Goal: Task Accomplishment & Management: Manage account settings

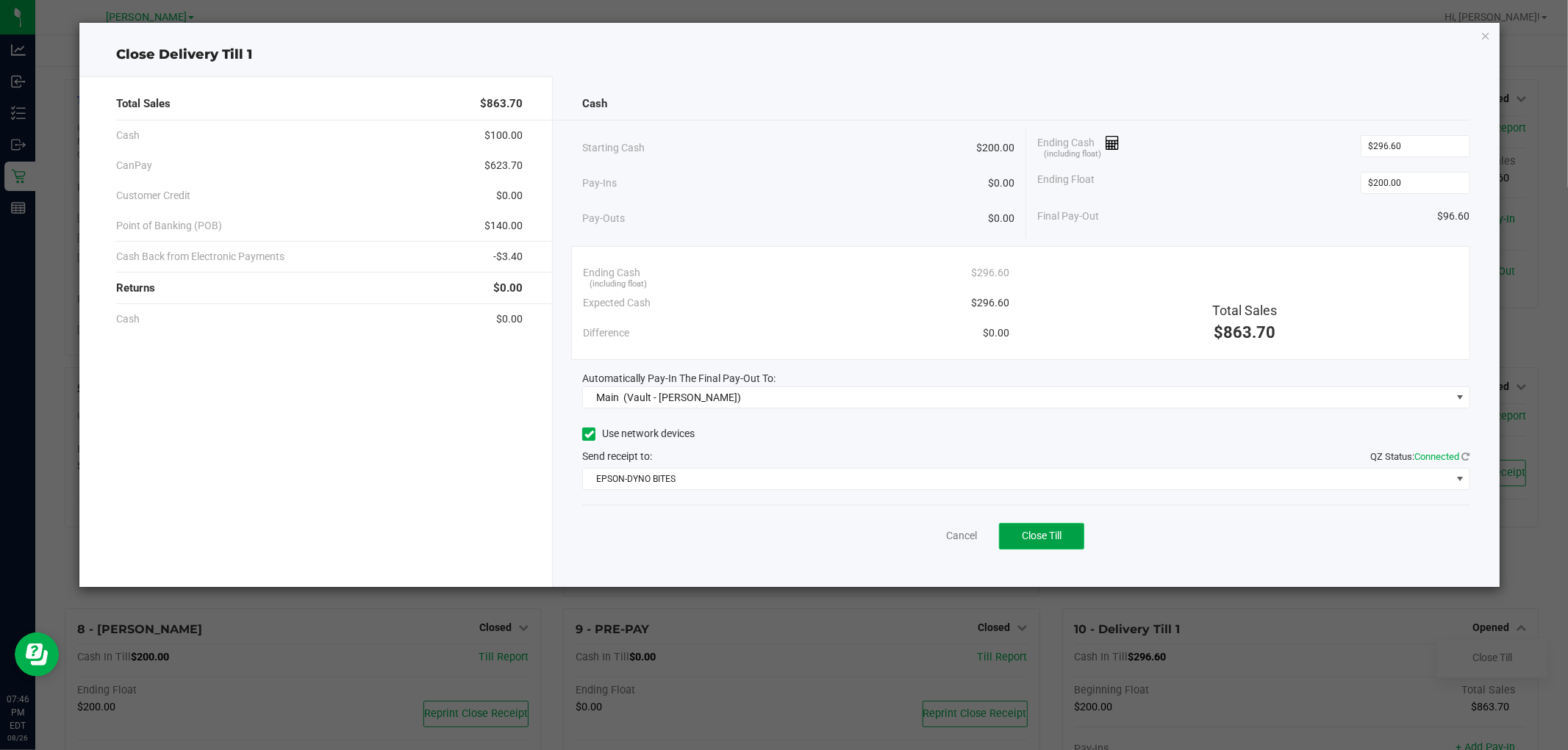
click at [1049, 533] on span "Close Till" at bounding box center [1042, 535] width 40 height 11
click at [928, 537] on link "Dismiss" at bounding box center [927, 536] width 35 height 15
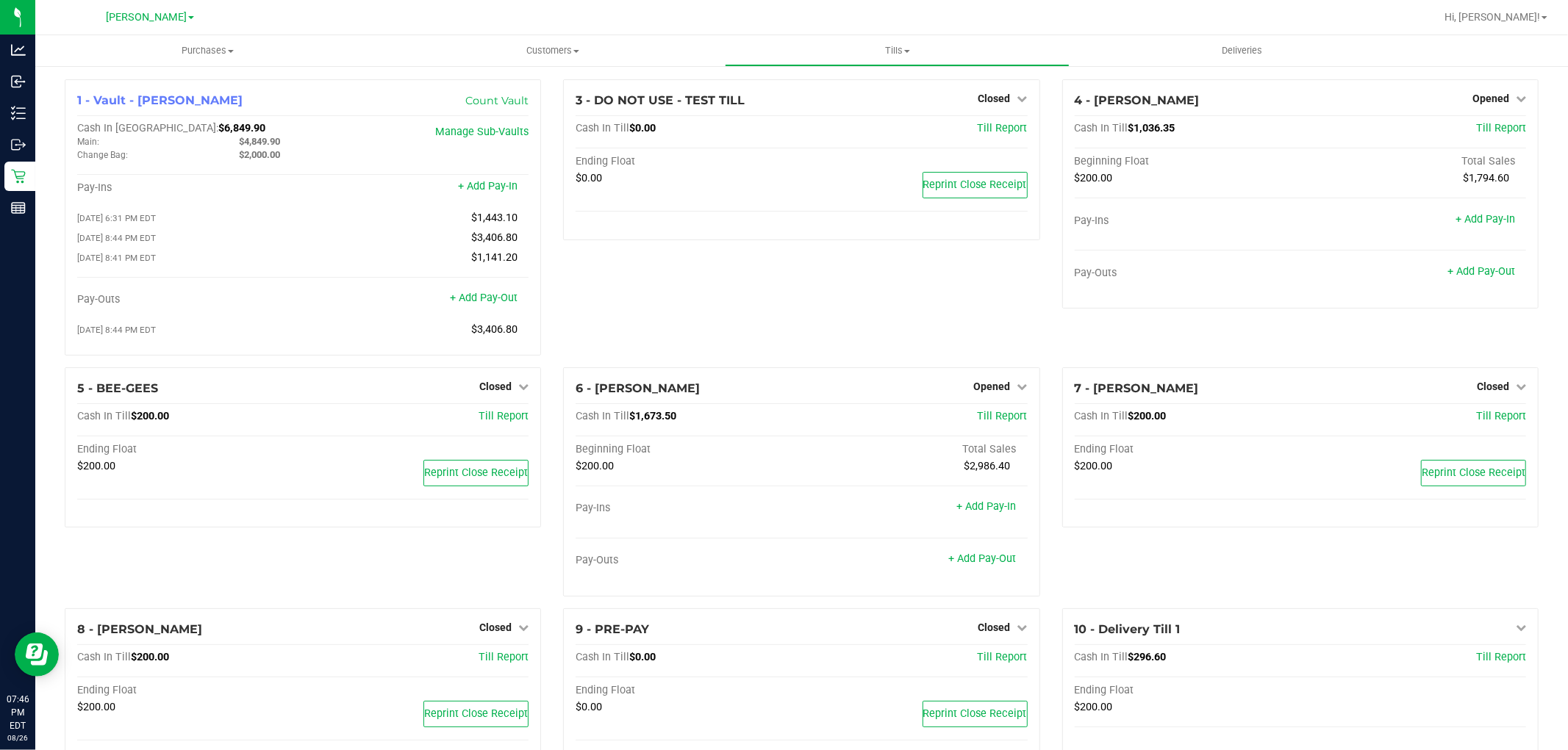
click at [718, 295] on div "3 - DO NOT USE - TEST TILL Closed Open Till Cash In Till $0.00 Till Report Endi…" at bounding box center [801, 223] width 499 height 288
click at [978, 388] on span "Opened" at bounding box center [992, 386] width 37 height 11
click at [982, 421] on link "Close Till" at bounding box center [994, 416] width 40 height 11
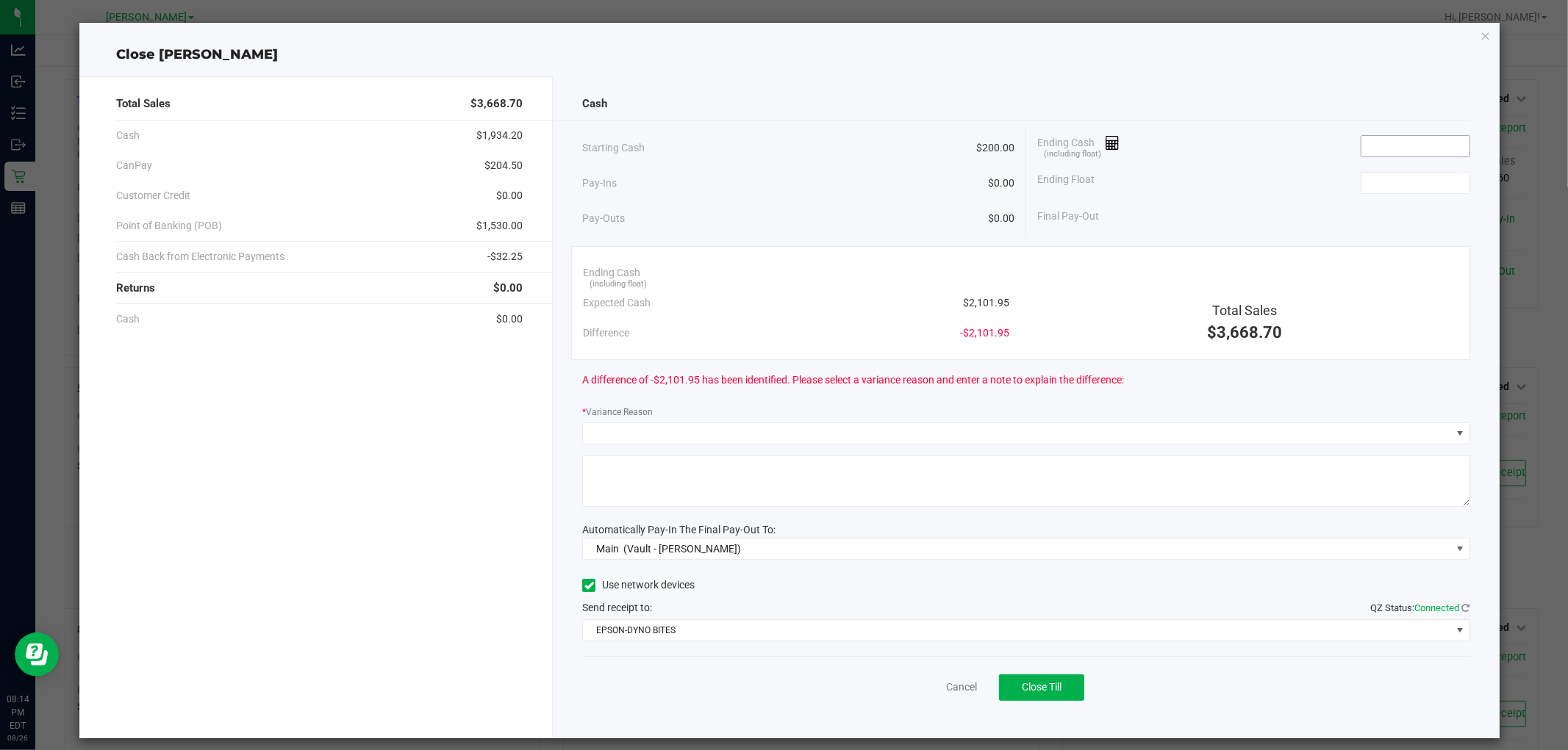
click at [1363, 149] on input at bounding box center [1416, 147] width 108 height 21
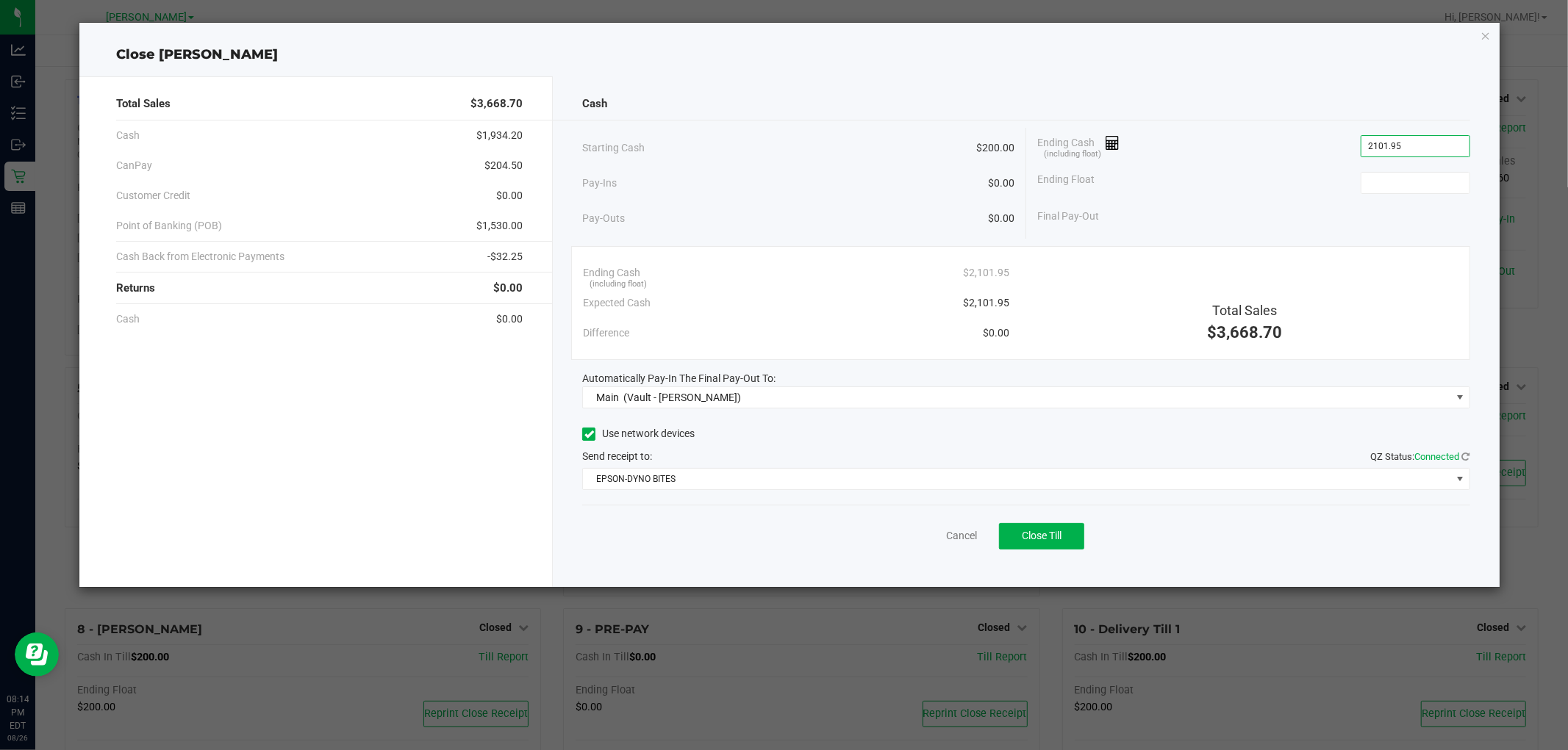
type input "$2,101.95"
type input "$200.00"
click at [1253, 230] on div "Final Pay-Out $1,901.95" at bounding box center [1254, 217] width 433 height 30
click at [825, 90] on div "Cash" at bounding box center [1026, 103] width 888 height 31
click at [1233, 74] on div "Total Sales $3,668.70 Cash $1,934.20 CanPay $204.50 Customer Credit $0.00 Point…" at bounding box center [789, 325] width 1419 height 522
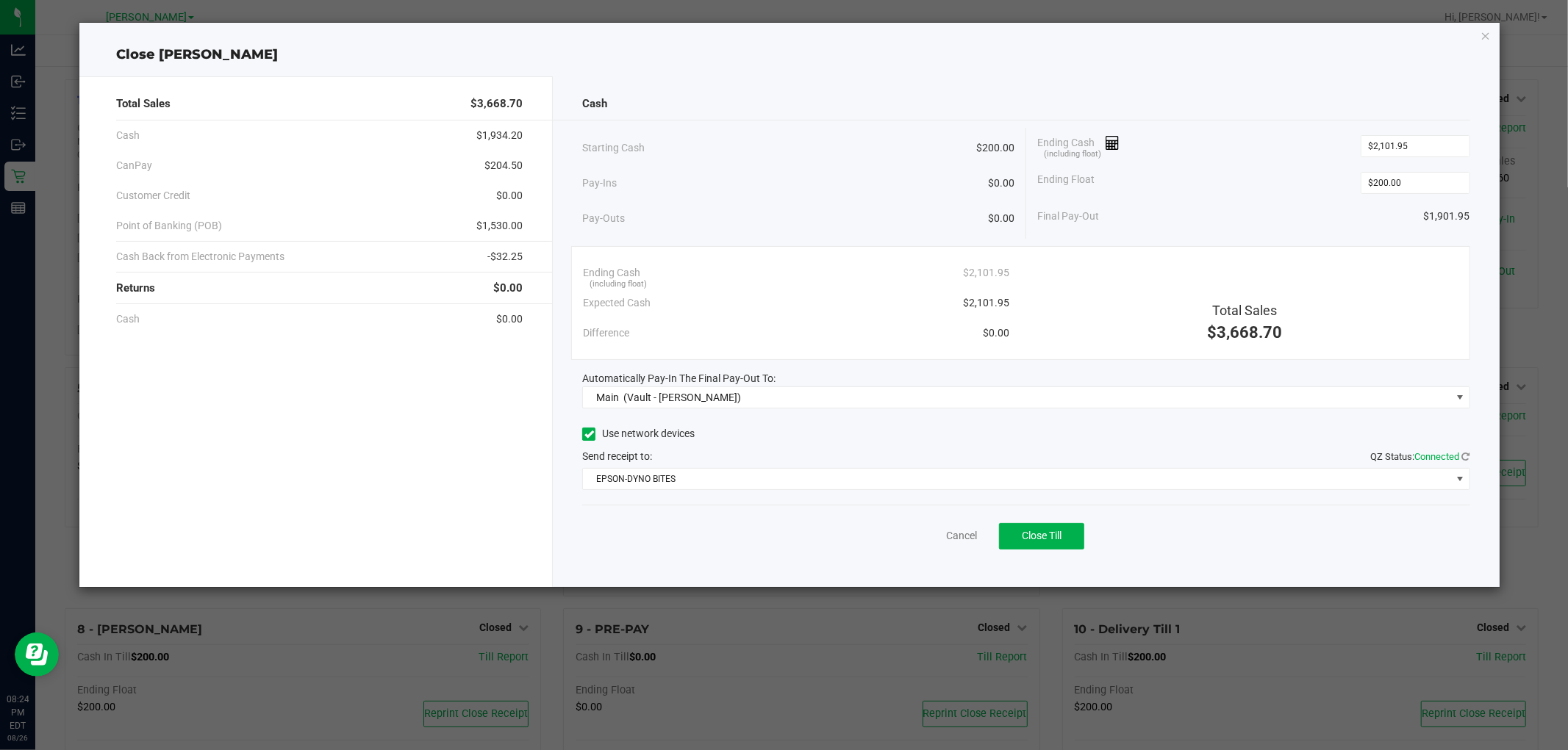
click at [1240, 134] on div "Ending Cash (including float) $2,101.95" at bounding box center [1254, 146] width 433 height 37
click at [1048, 534] on span "Close Till" at bounding box center [1042, 535] width 40 height 11
click at [1235, 120] on div at bounding box center [1011, 120] width 917 height 1
click at [935, 538] on link "Dismiss" at bounding box center [927, 536] width 35 height 15
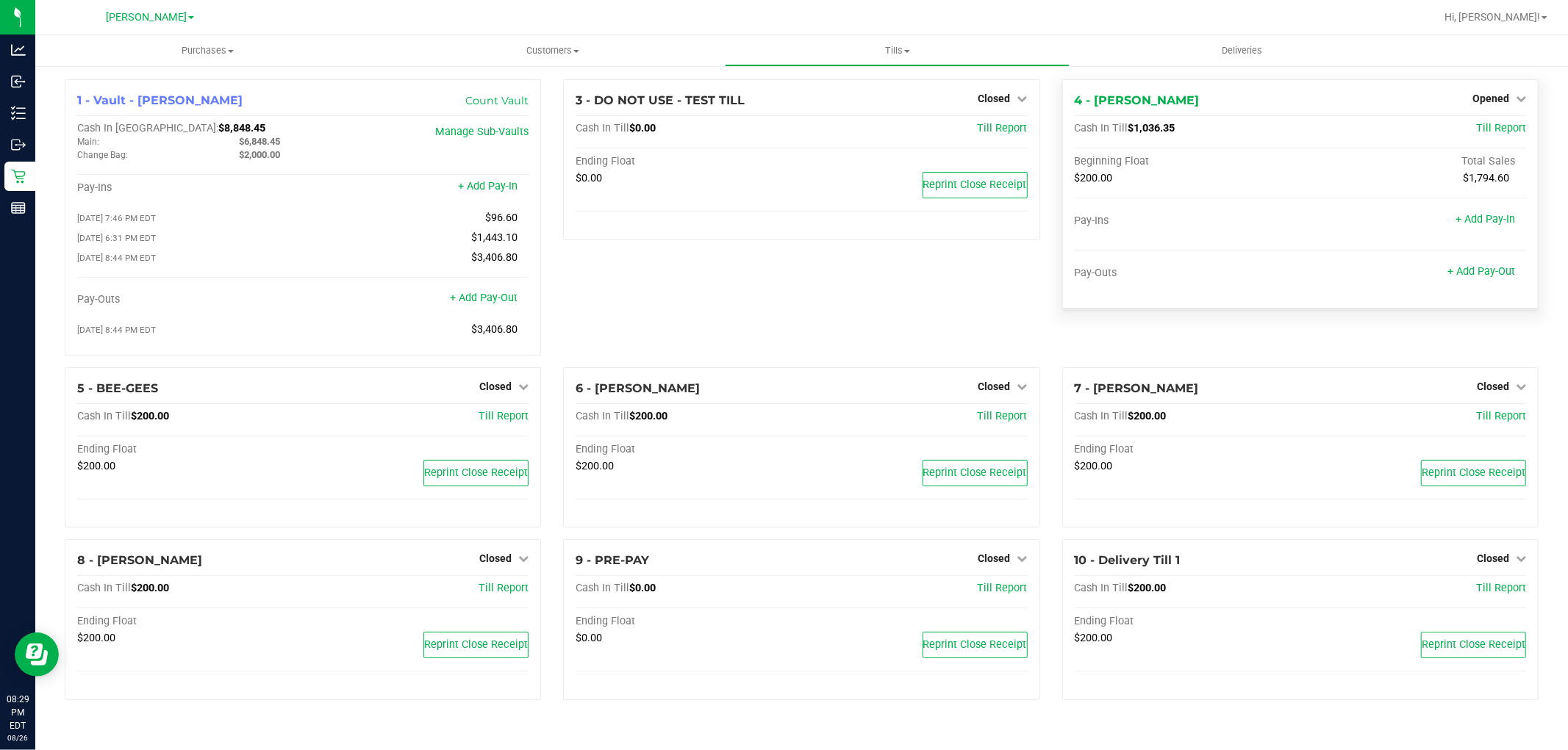
click at [1506, 91] on div "Opened" at bounding box center [1499, 98] width 54 height 18
click at [1483, 105] on div "Opened" at bounding box center [1499, 98] width 54 height 18
click at [1490, 97] on span "Opened" at bounding box center [1490, 98] width 37 height 11
click at [1482, 130] on link "Close Till" at bounding box center [1492, 130] width 40 height 11
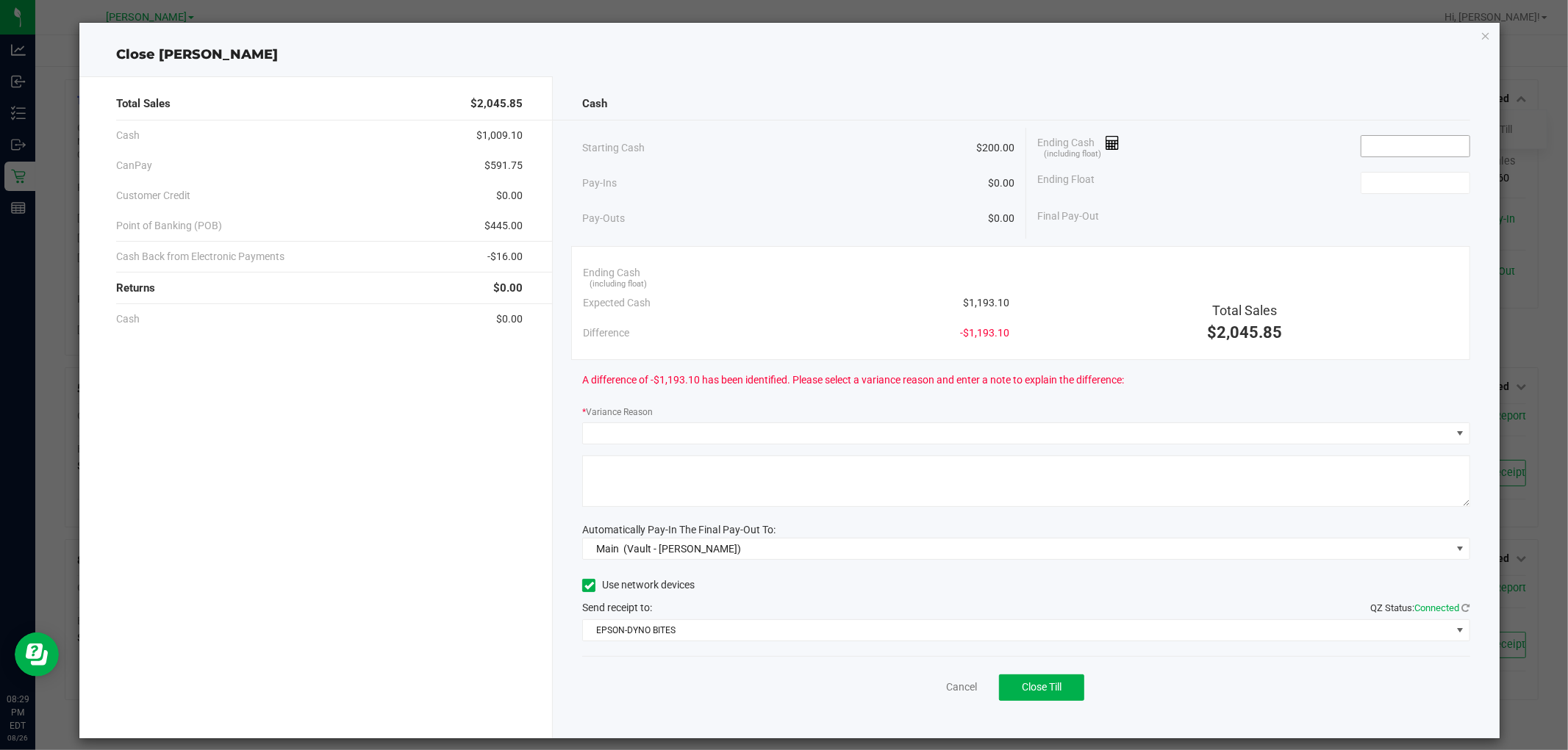
click at [1392, 144] on input at bounding box center [1416, 147] width 108 height 21
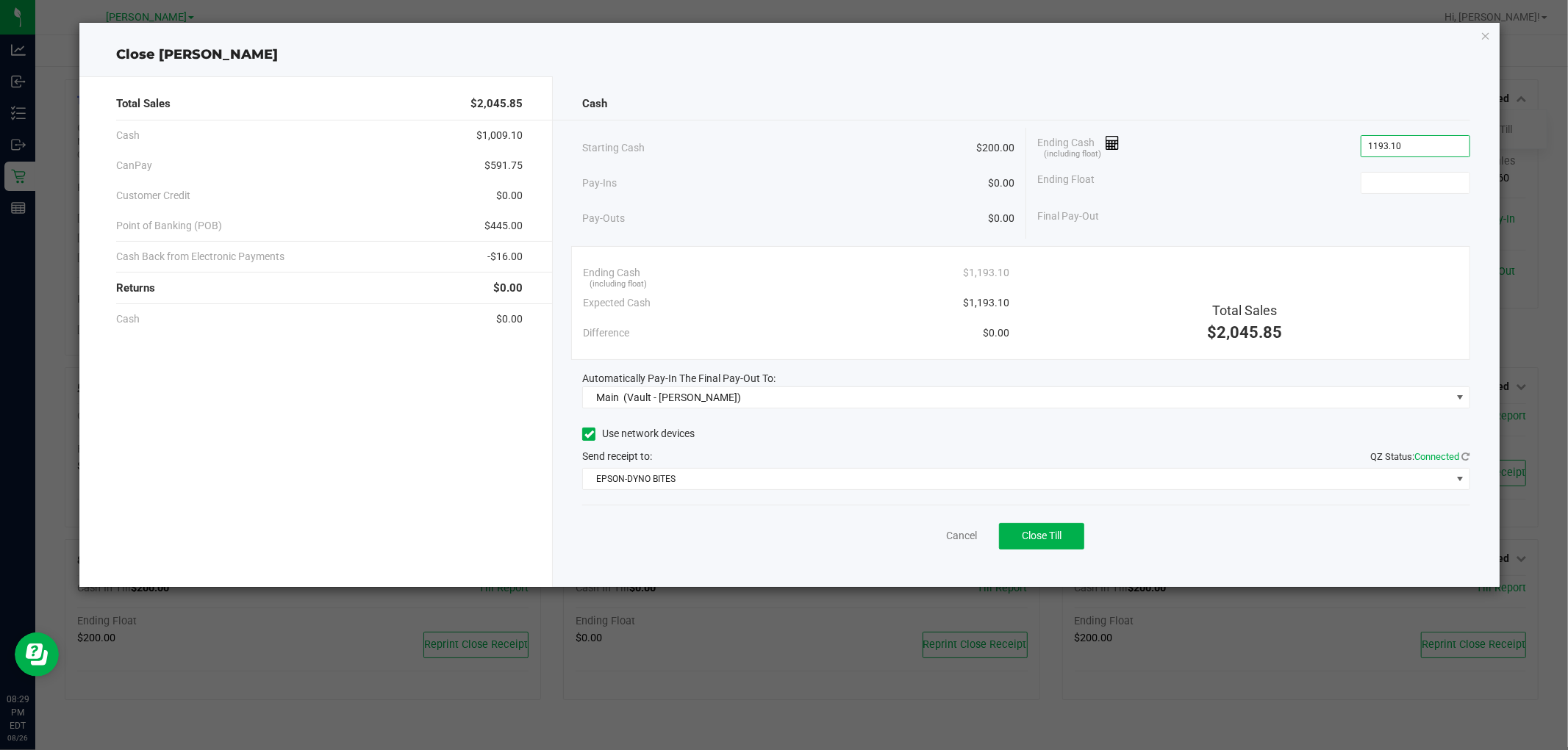
type input "$1,193.10"
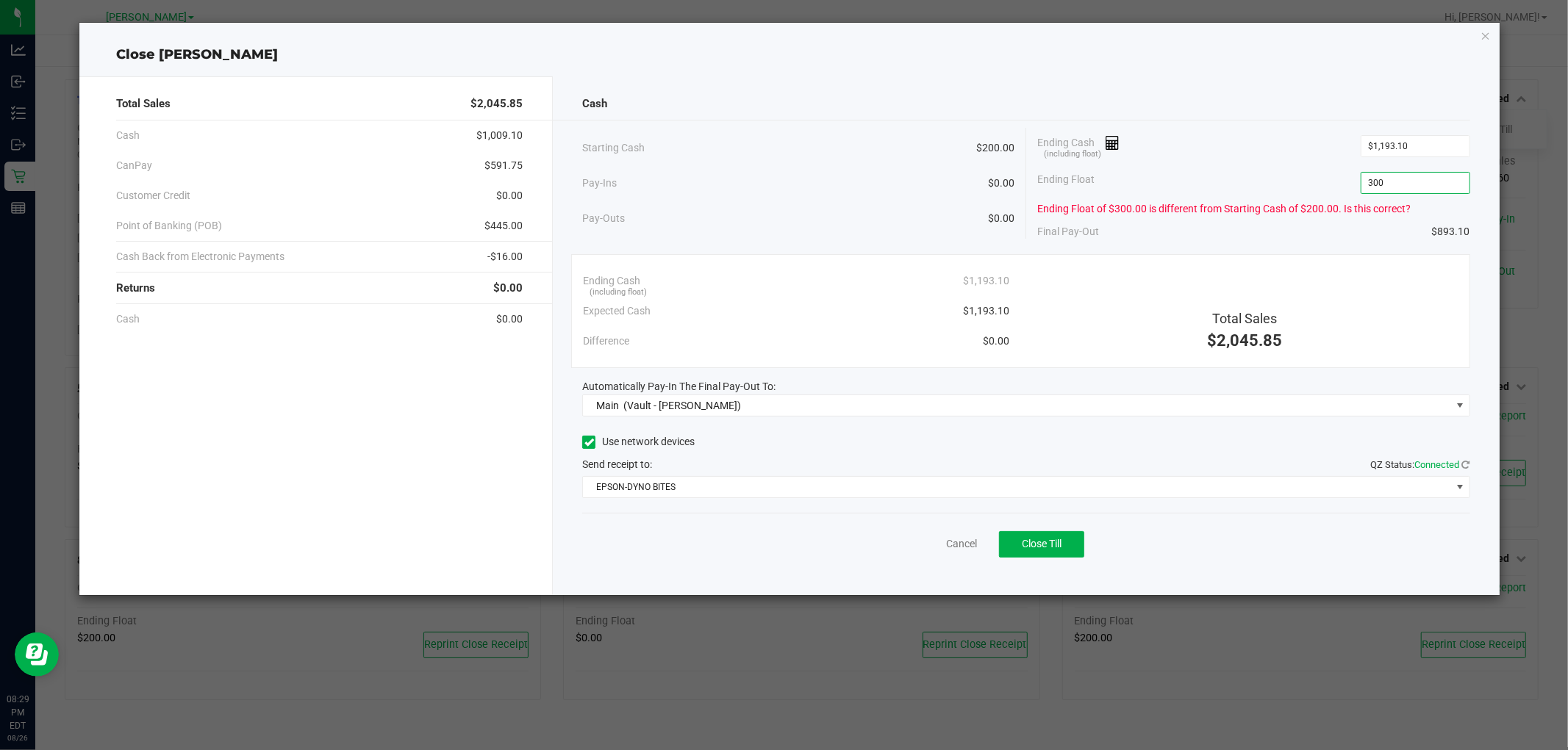
drag, startPoint x: 1412, startPoint y: 177, endPoint x: 1378, endPoint y: 187, distance: 35.4
click at [1379, 187] on input "300" at bounding box center [1416, 183] width 108 height 21
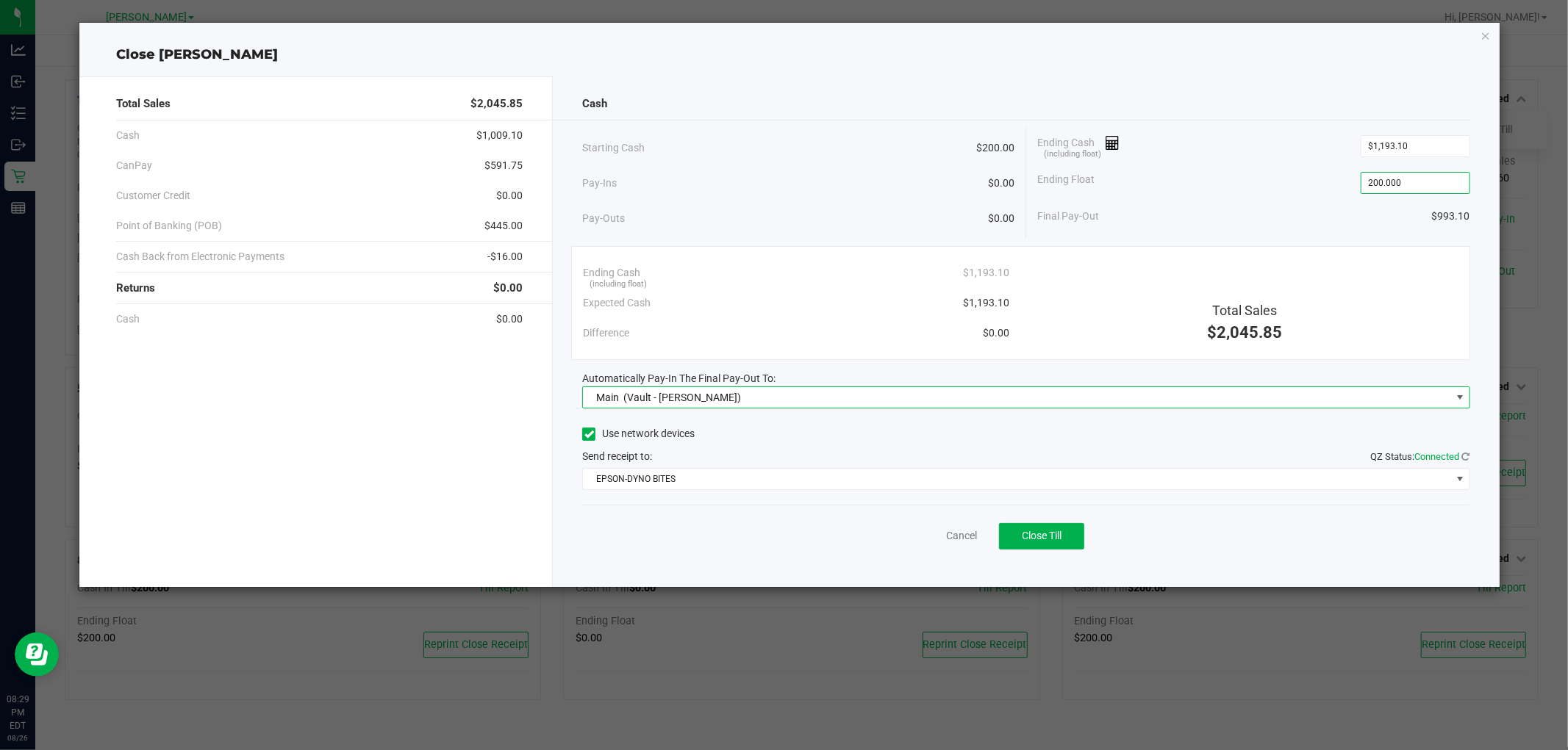
type input "$200.00"
click at [1239, 209] on div "Final Pay-Out $993.10" at bounding box center [1254, 217] width 433 height 30
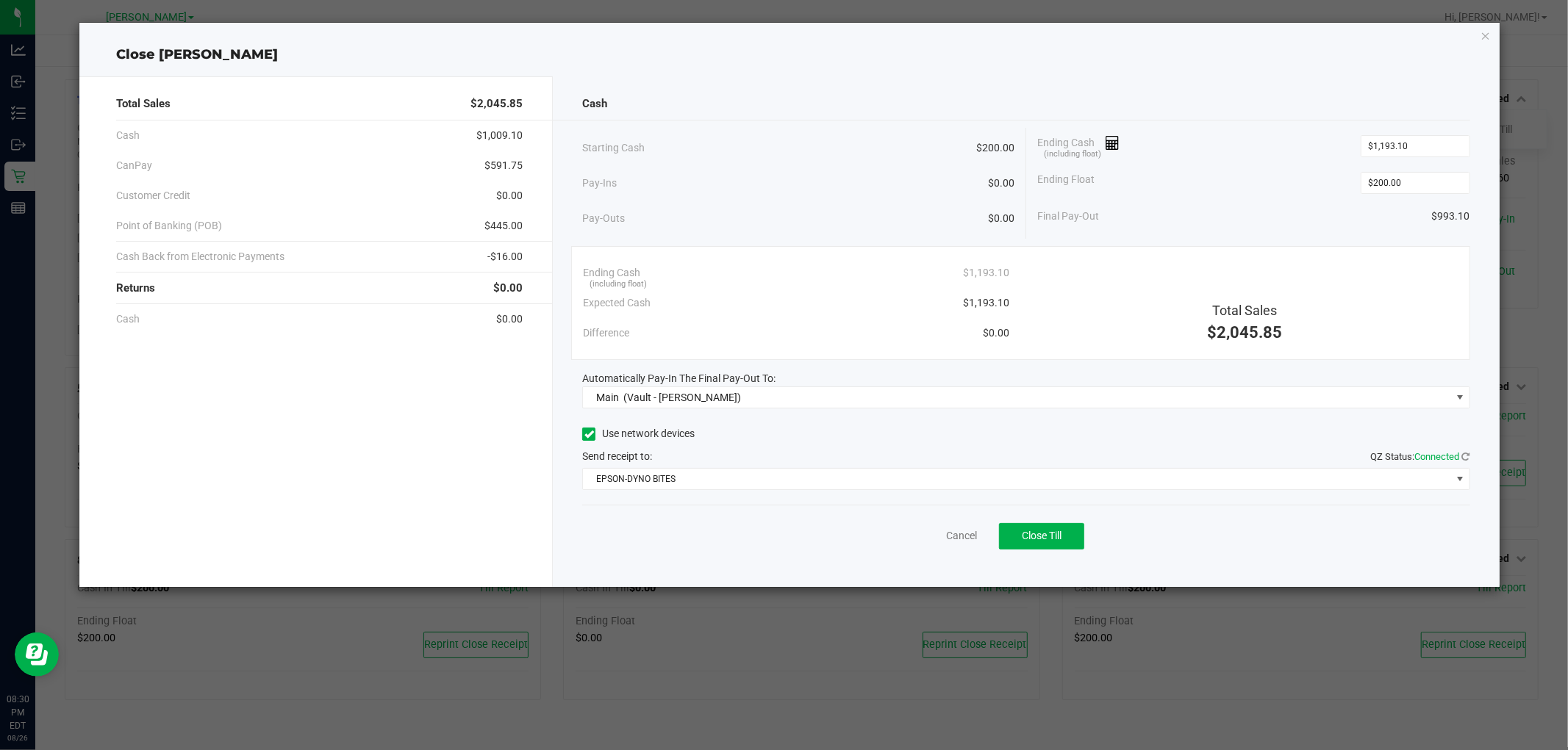
click at [694, 96] on div "Cash" at bounding box center [1026, 103] width 888 height 31
click at [853, 624] on ngb-modal-window "Close CONNIE-SMITH Total Sales $2,045.85 Cash $1,009.10 CanPay $591.75 Customer…" at bounding box center [789, 375] width 1579 height 750
click at [1240, 96] on div "Cash" at bounding box center [1026, 103] width 888 height 31
click at [1221, 84] on div "Cash Starting Cash $200.00 Pay-Ins $0.00 Pay-Outs $0.00 Ending Cash (including …" at bounding box center [1026, 332] width 946 height 511
click at [1017, 527] on button "Close Till" at bounding box center [1042, 536] width 85 height 26
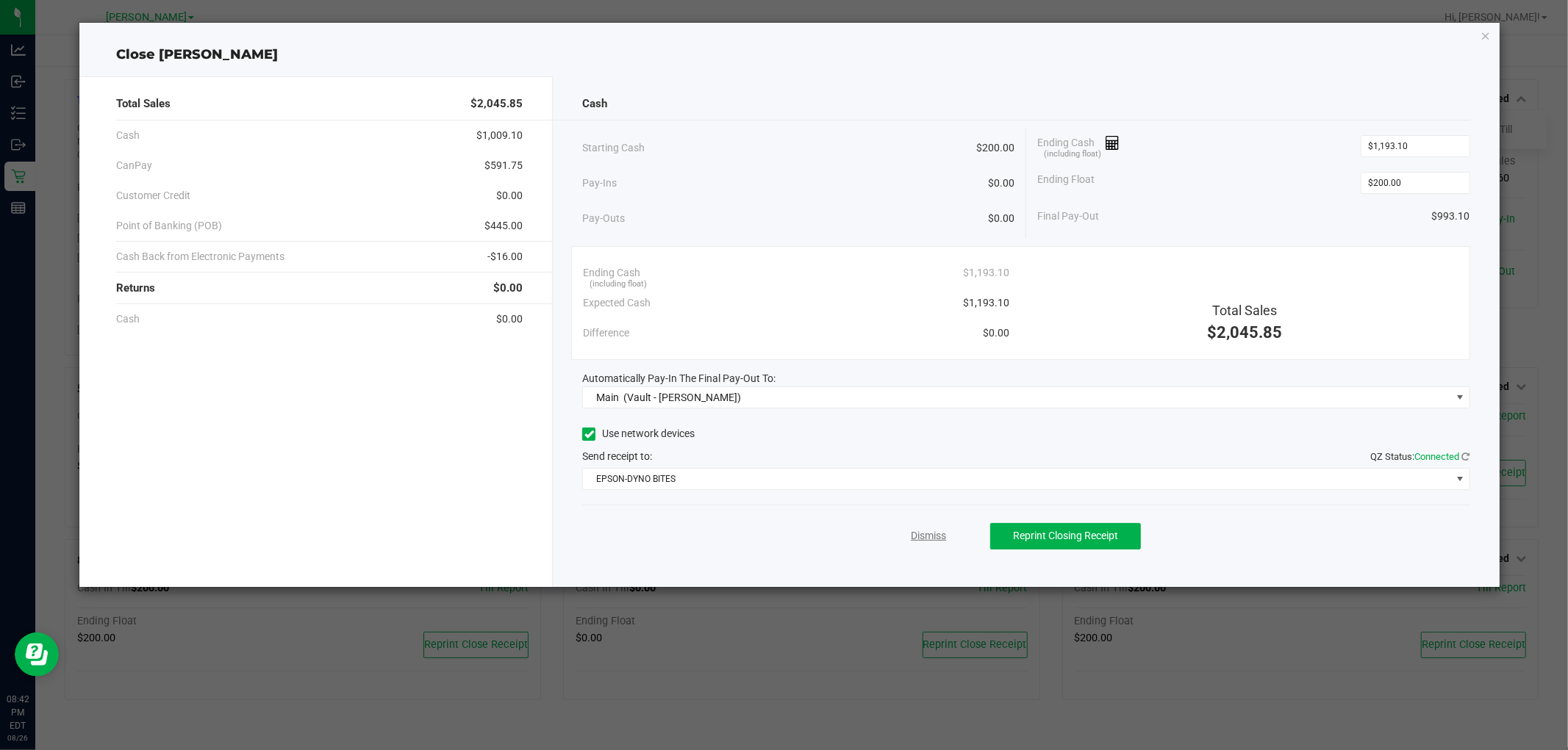
click at [921, 532] on link "Dismiss" at bounding box center [927, 536] width 35 height 15
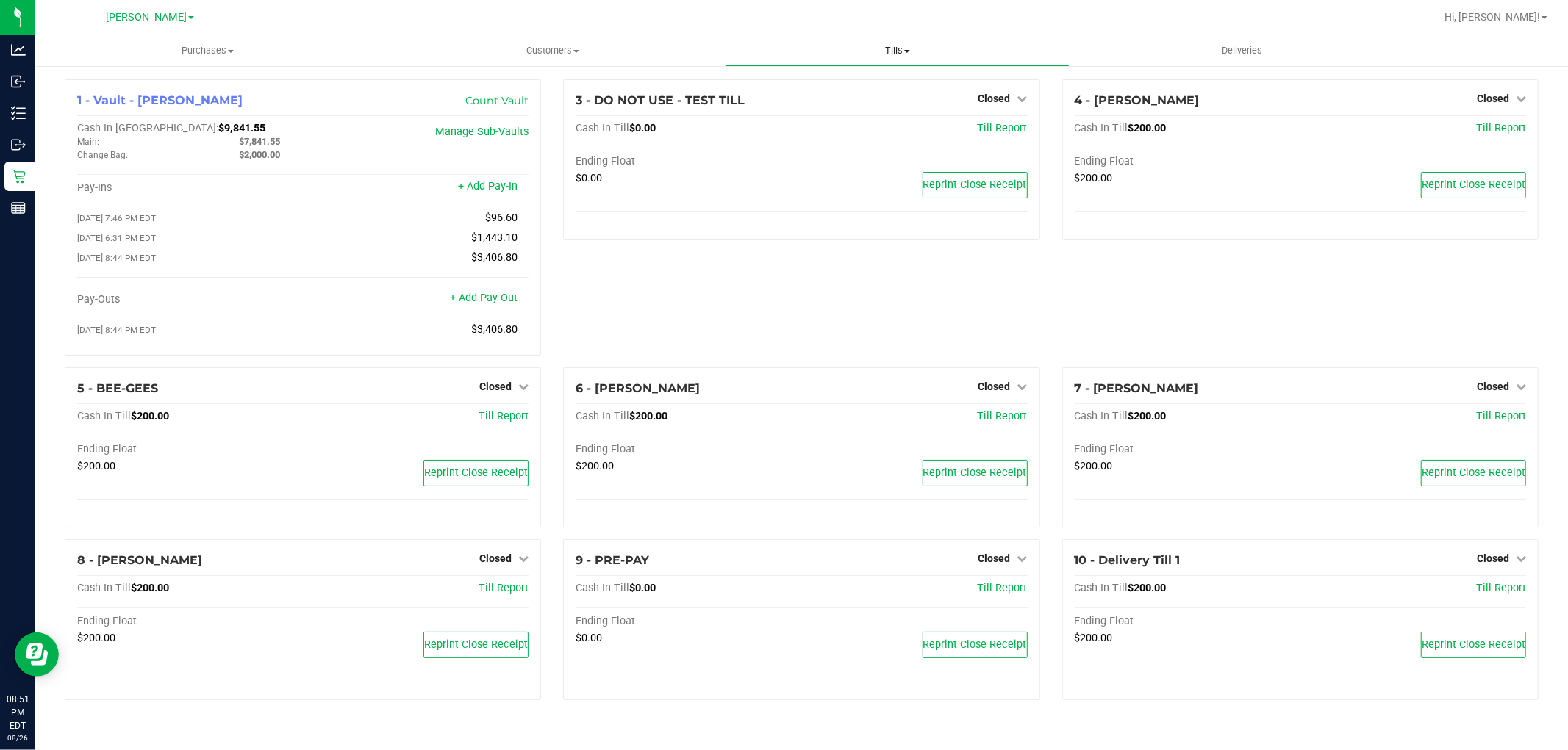
click at [899, 57] on span "Tills" at bounding box center [897, 51] width 344 height 13
click at [813, 100] on span "Reconcile e-payments" at bounding box center [798, 106] width 147 height 12
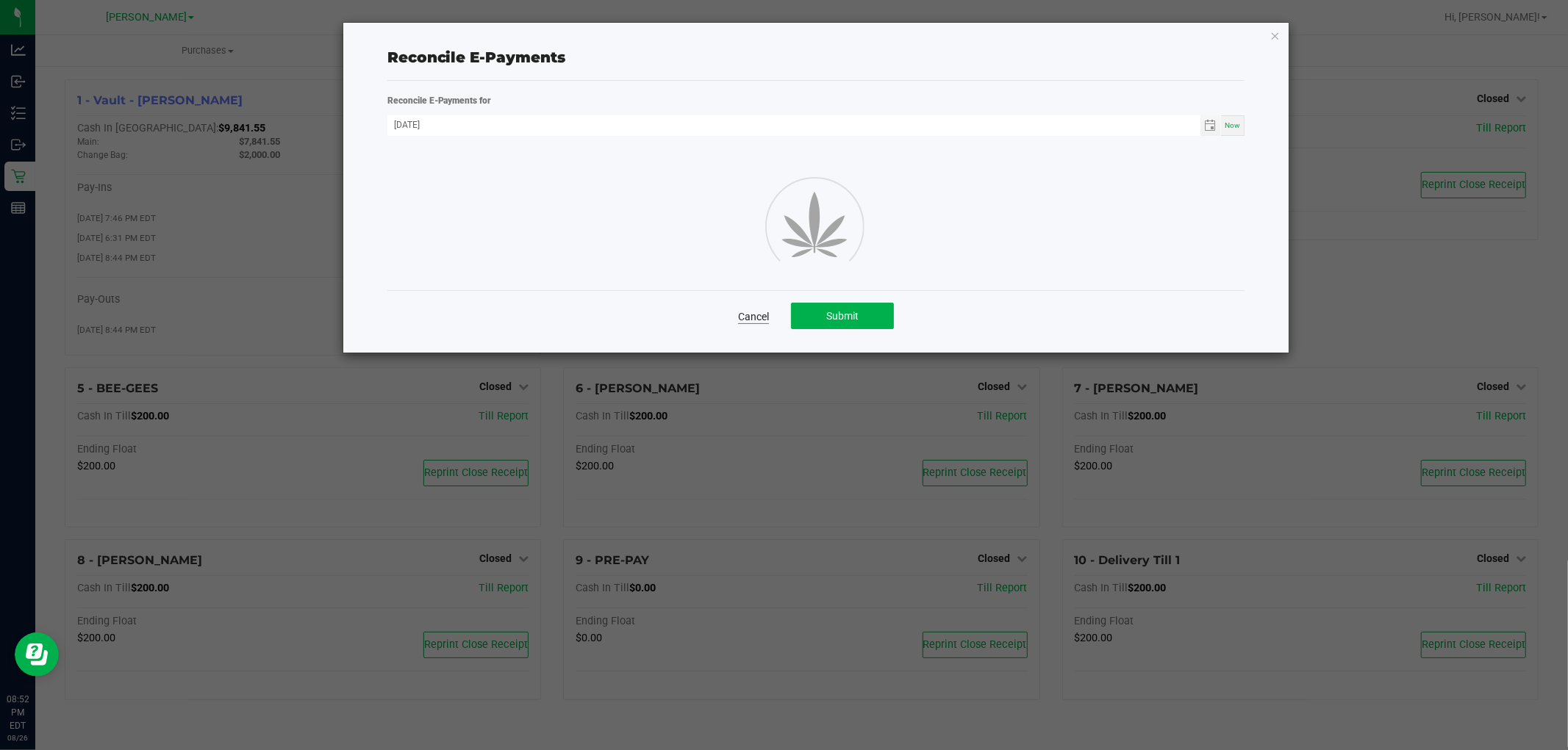
click at [760, 309] on link "Cancel" at bounding box center [753, 317] width 31 height 15
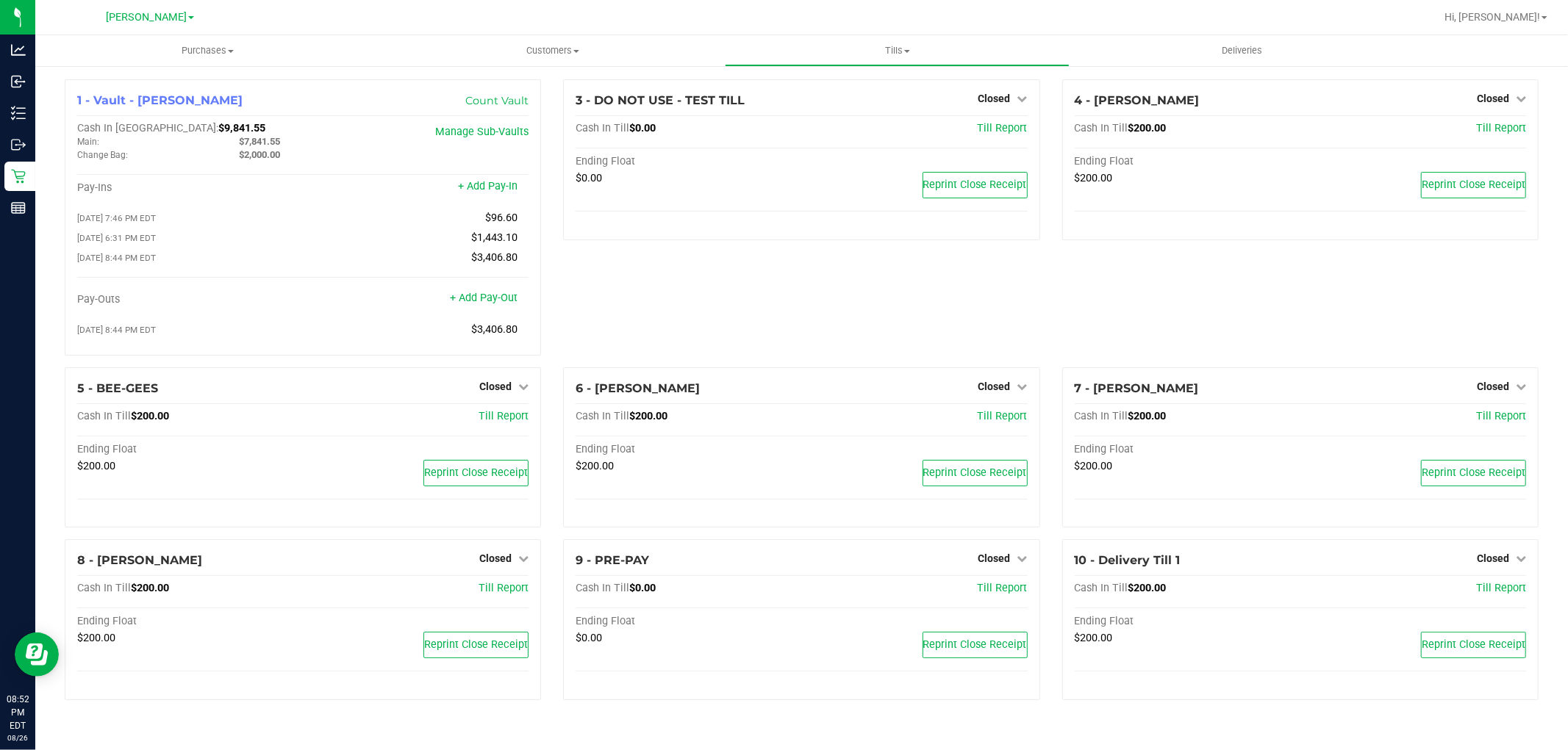
click at [738, 338] on div "3 - DO NOT USE - TEST TILL Closed Open Till Cash In Till $0.00 Till Report Endi…" at bounding box center [801, 223] width 499 height 288
click at [907, 57] on span "Tills" at bounding box center [897, 51] width 344 height 13
click at [821, 103] on span "Reconcile e-payments" at bounding box center [798, 106] width 147 height 12
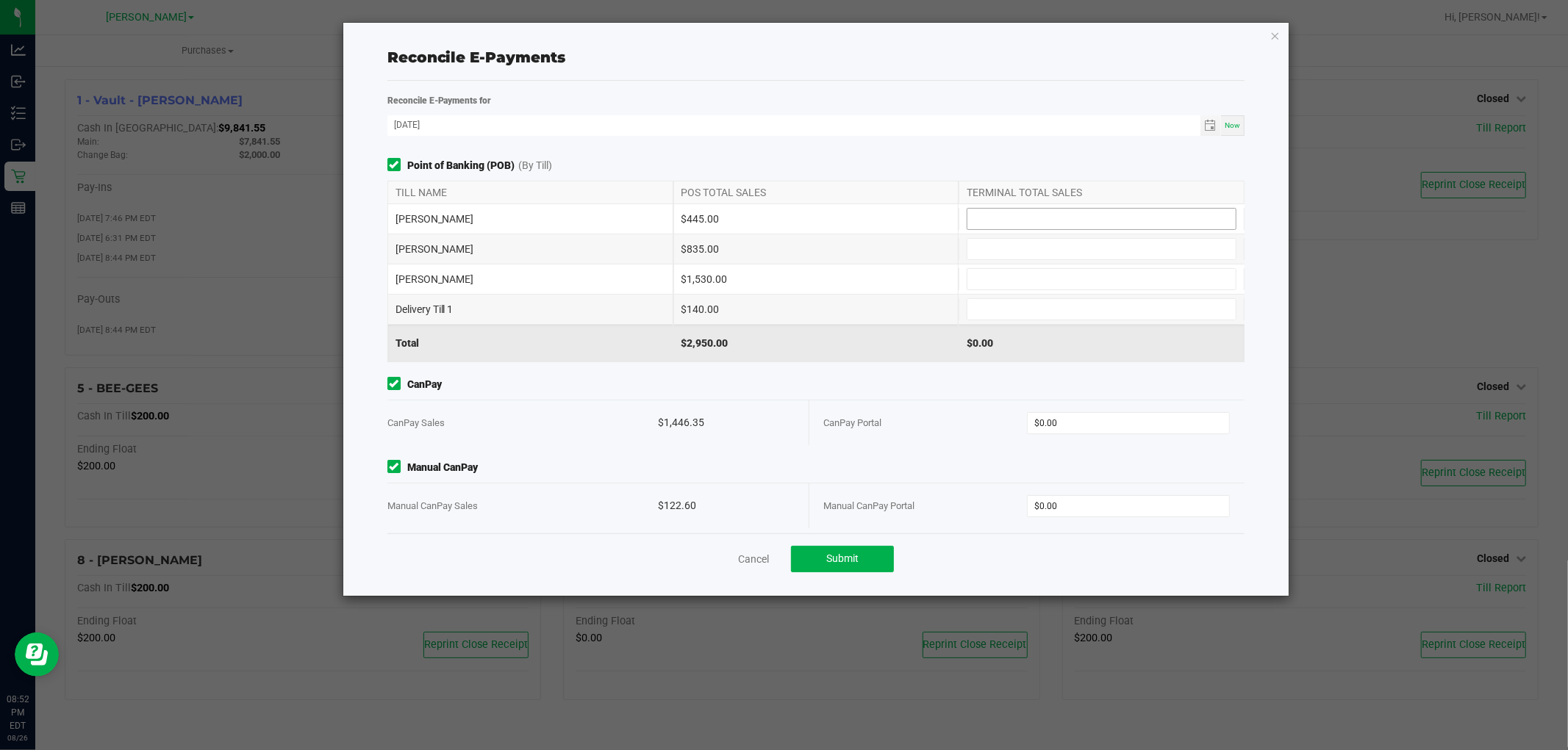
click at [1063, 209] on input at bounding box center [1101, 219] width 269 height 21
click at [986, 253] on input at bounding box center [1101, 249] width 269 height 21
type input "$445.00"
click at [1073, 285] on input at bounding box center [1101, 279] width 269 height 21
type input "$835.00"
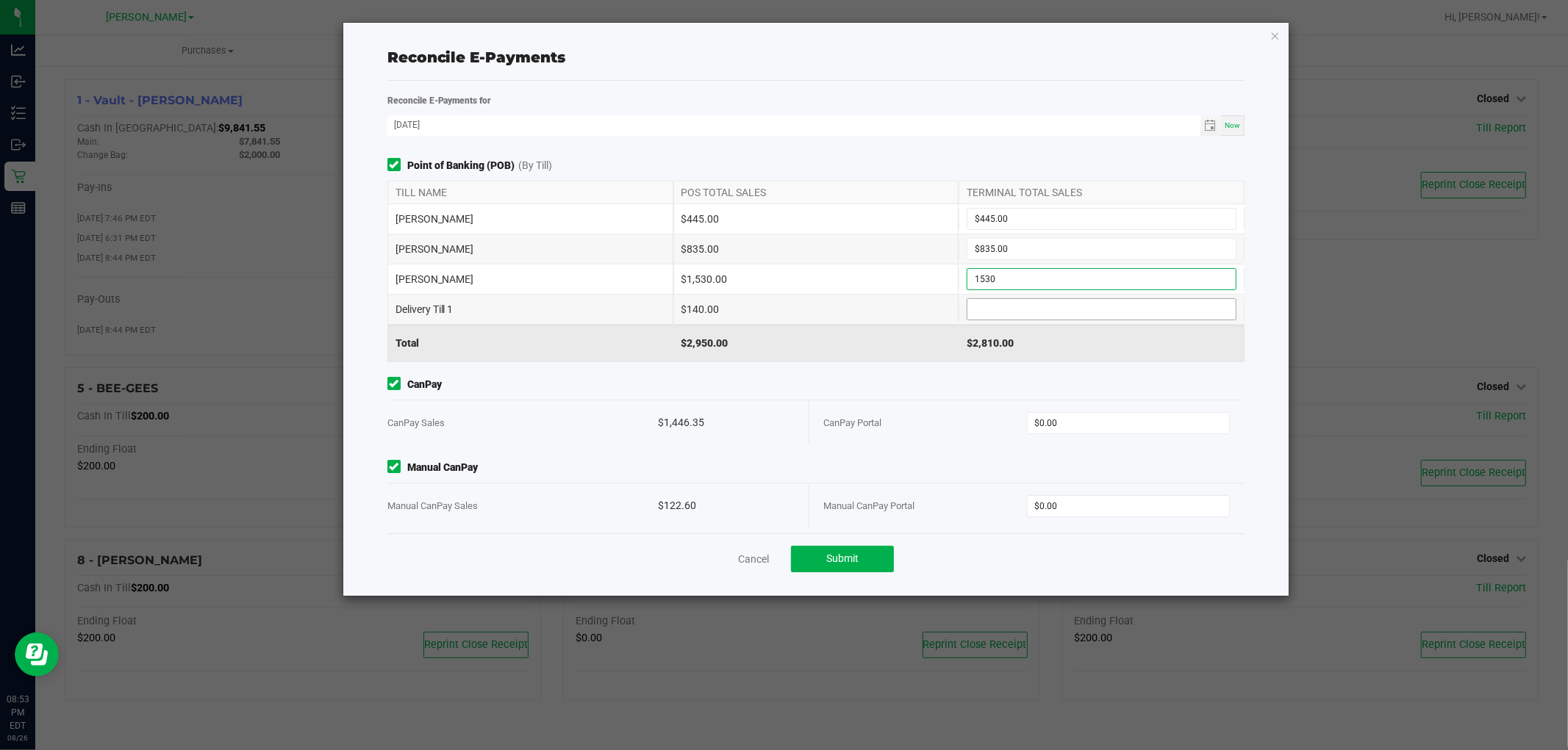
type input "$1,530.00"
click at [1051, 321] on span at bounding box center [1101, 308] width 270 height 22
click at [1056, 305] on input at bounding box center [1101, 309] width 269 height 21
type input "$140.00"
click at [1102, 422] on input "0" at bounding box center [1128, 424] width 202 height 21
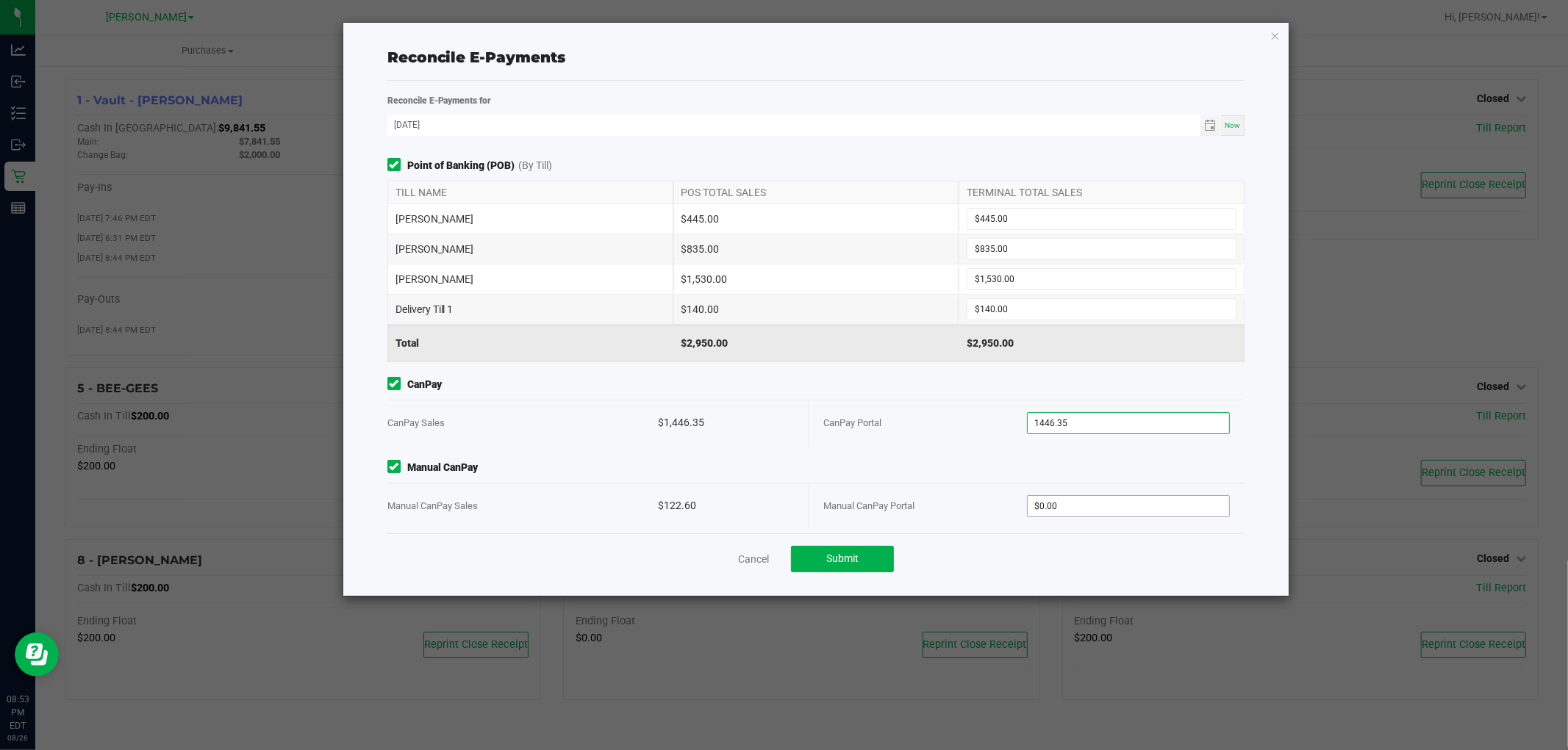
type input "$1,446.35"
click at [1060, 499] on input "0" at bounding box center [1128, 506] width 202 height 21
type input "$122.60"
click at [1049, 557] on div "Cancel Submit" at bounding box center [816, 559] width 858 height 51
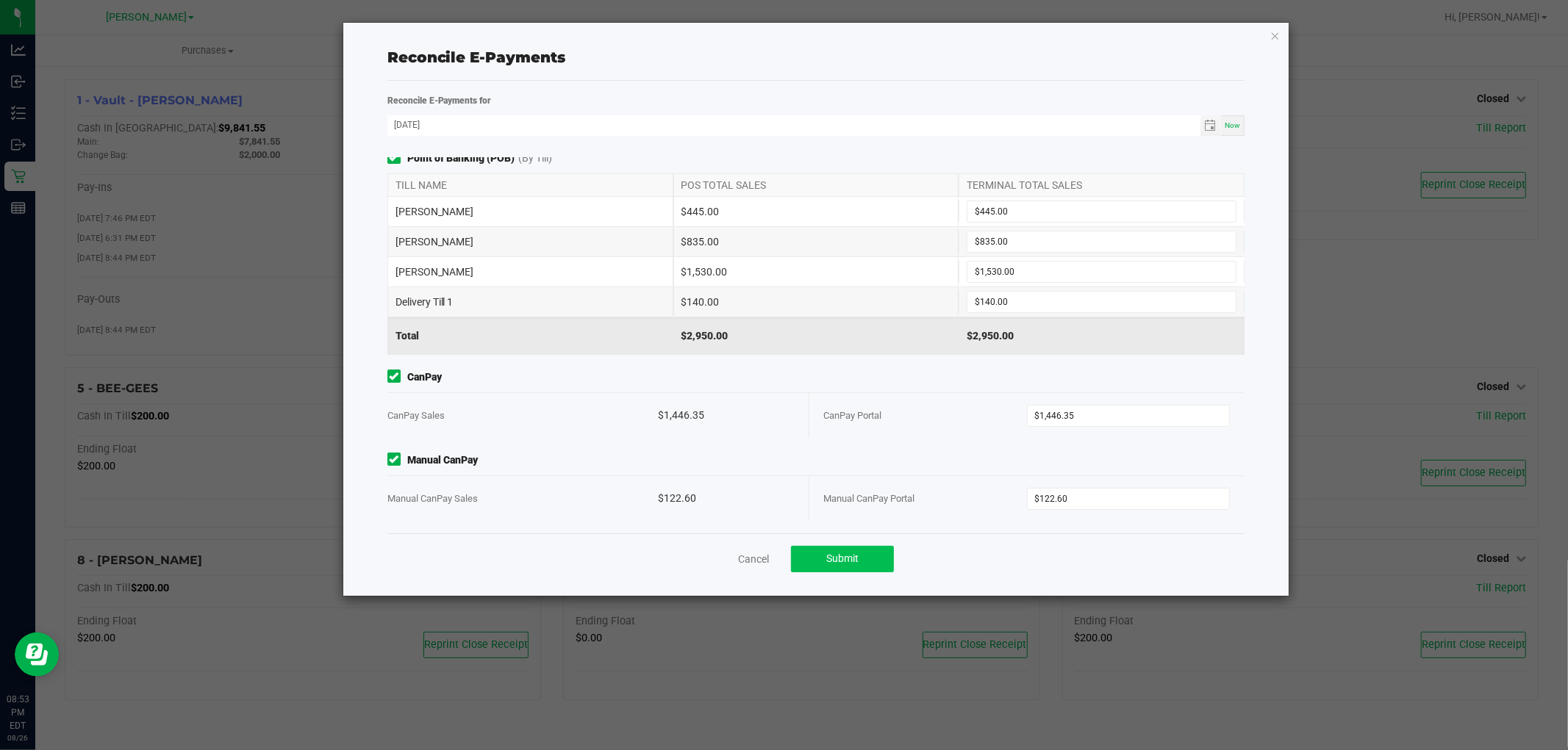
scroll to position [9, 0]
click at [816, 566] on button "Submit" at bounding box center [842, 559] width 103 height 26
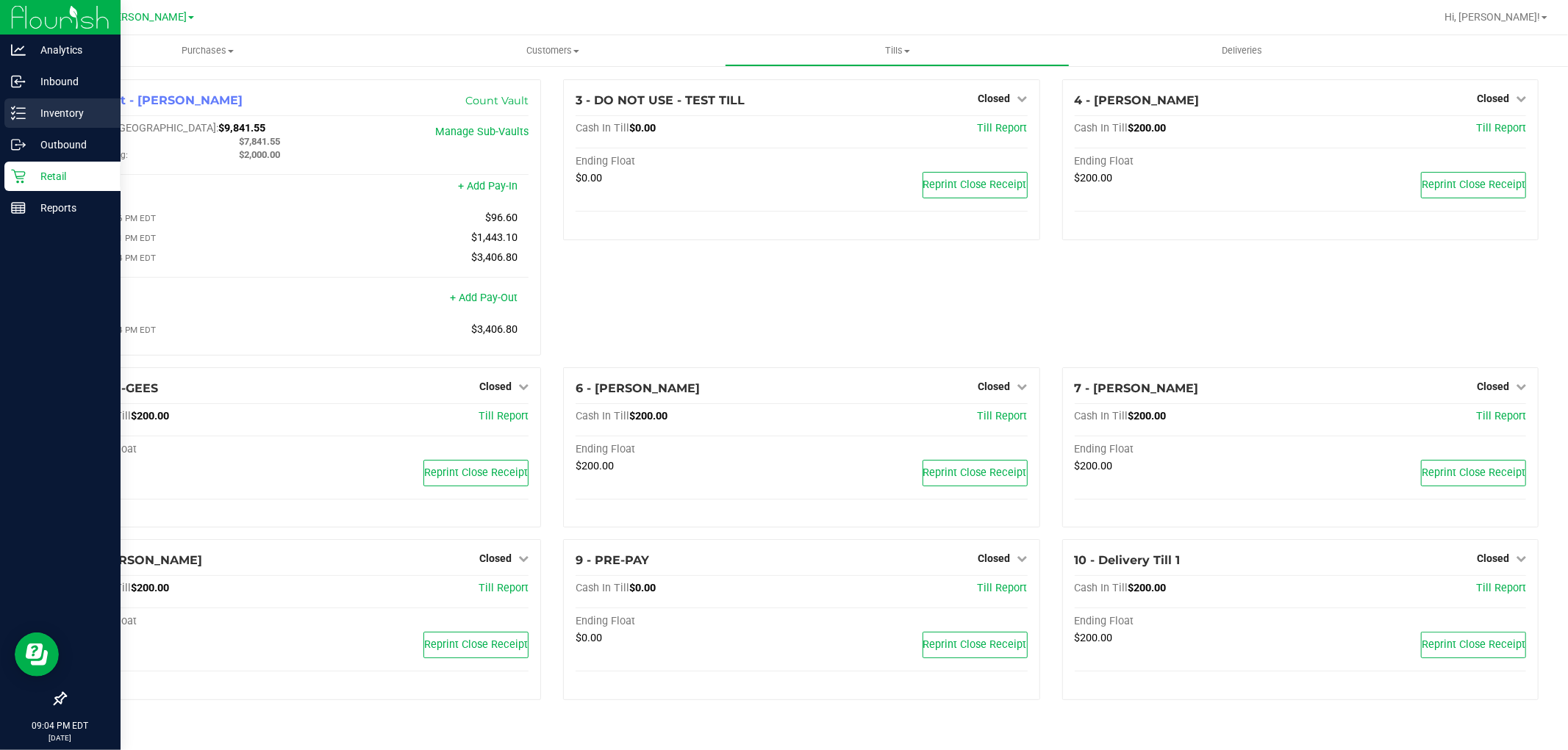
click at [22, 115] on icon at bounding box center [19, 113] width 15 height 15
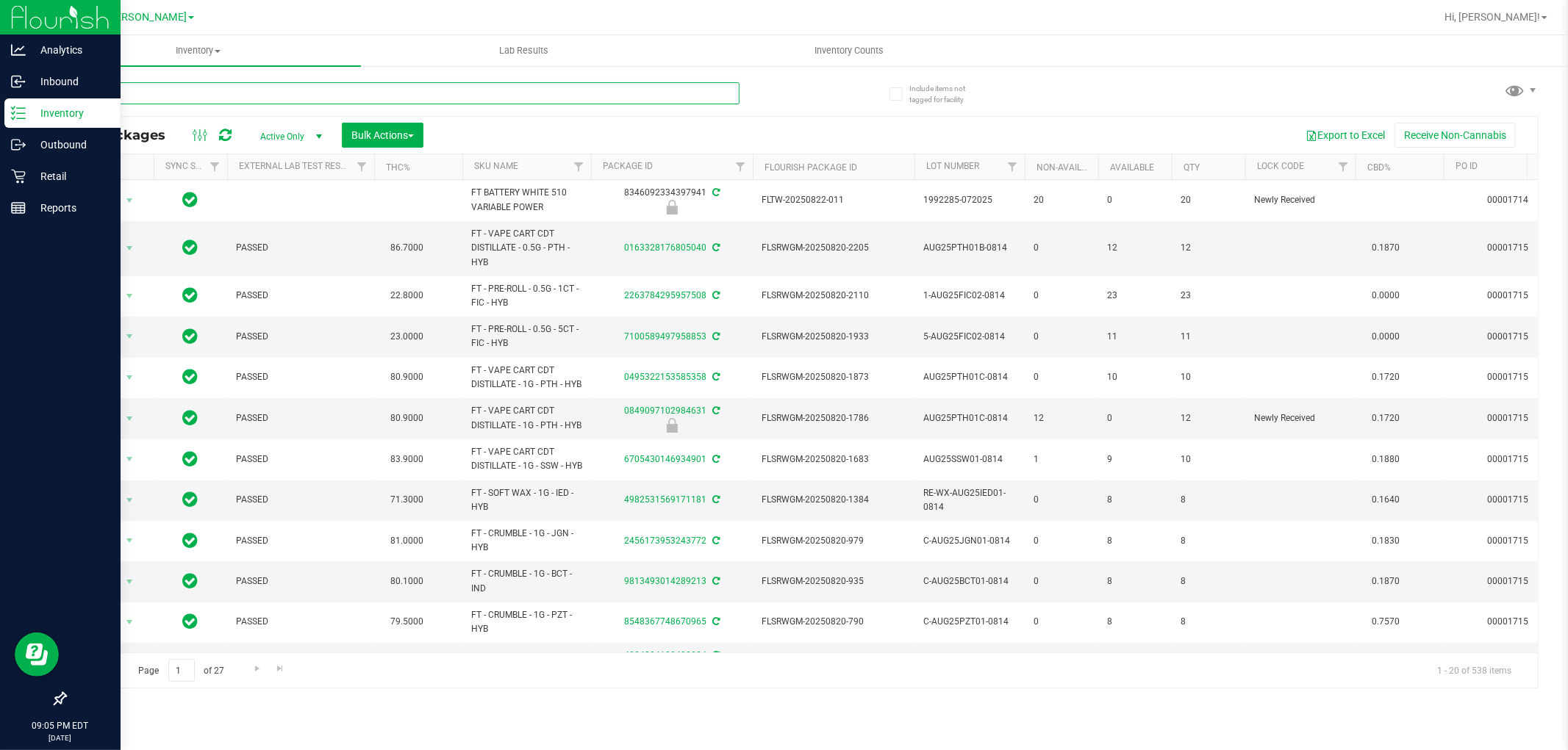
click at [265, 85] on input "text" at bounding box center [401, 93] width 675 height 22
type input "2399630815928948"
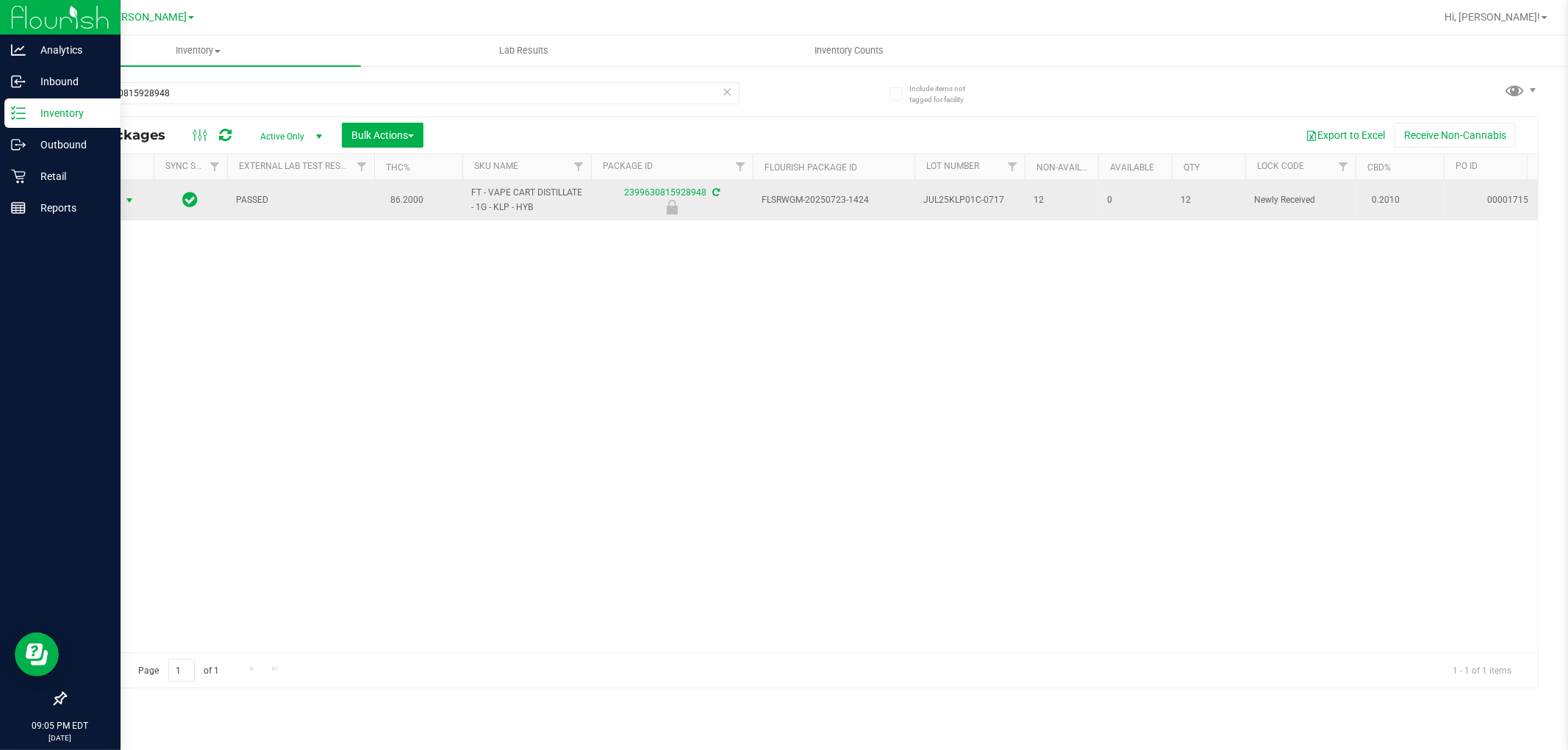
click at [107, 203] on span "Action" at bounding box center [100, 201] width 40 height 21
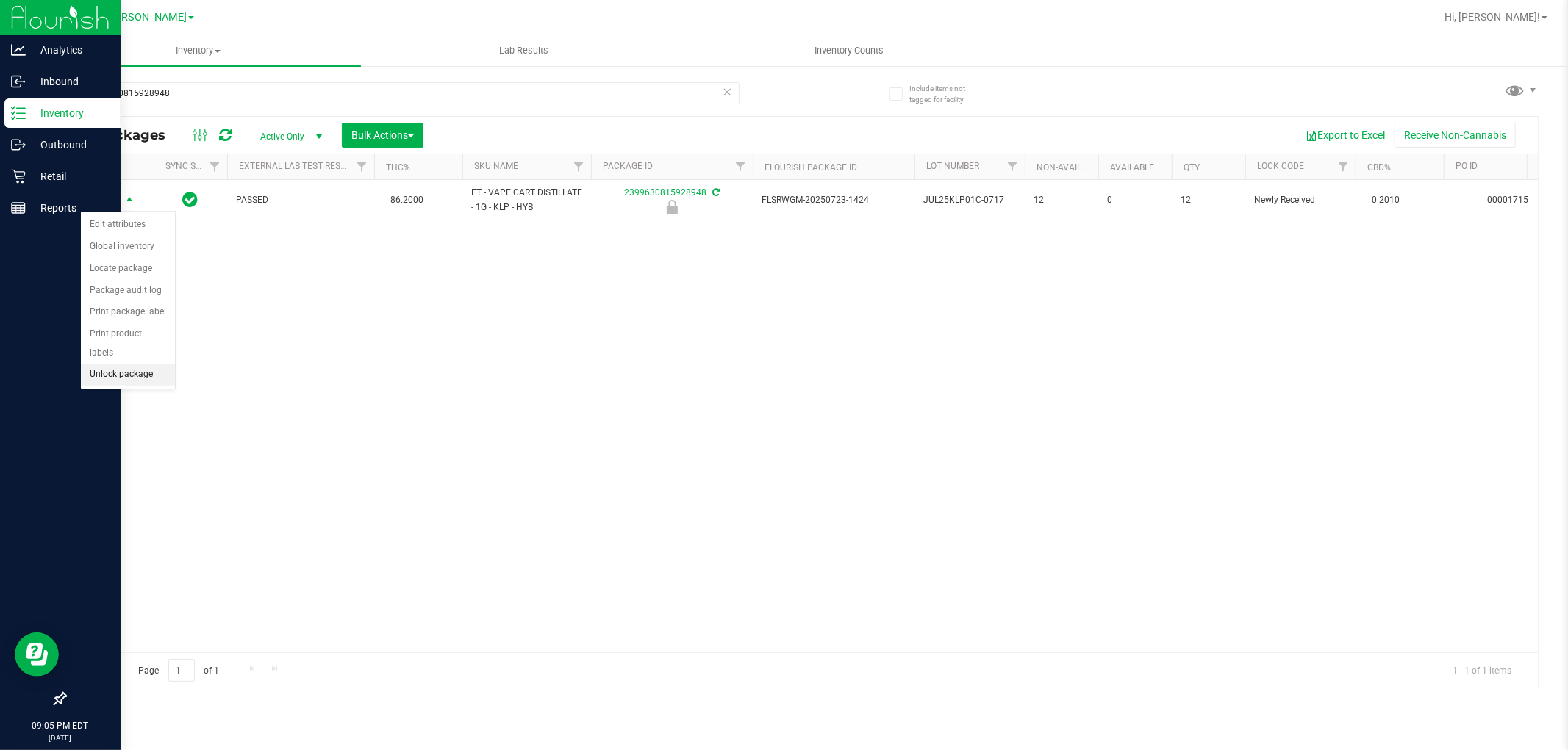
click at [120, 375] on li "Unlock package" at bounding box center [127, 375] width 94 height 22
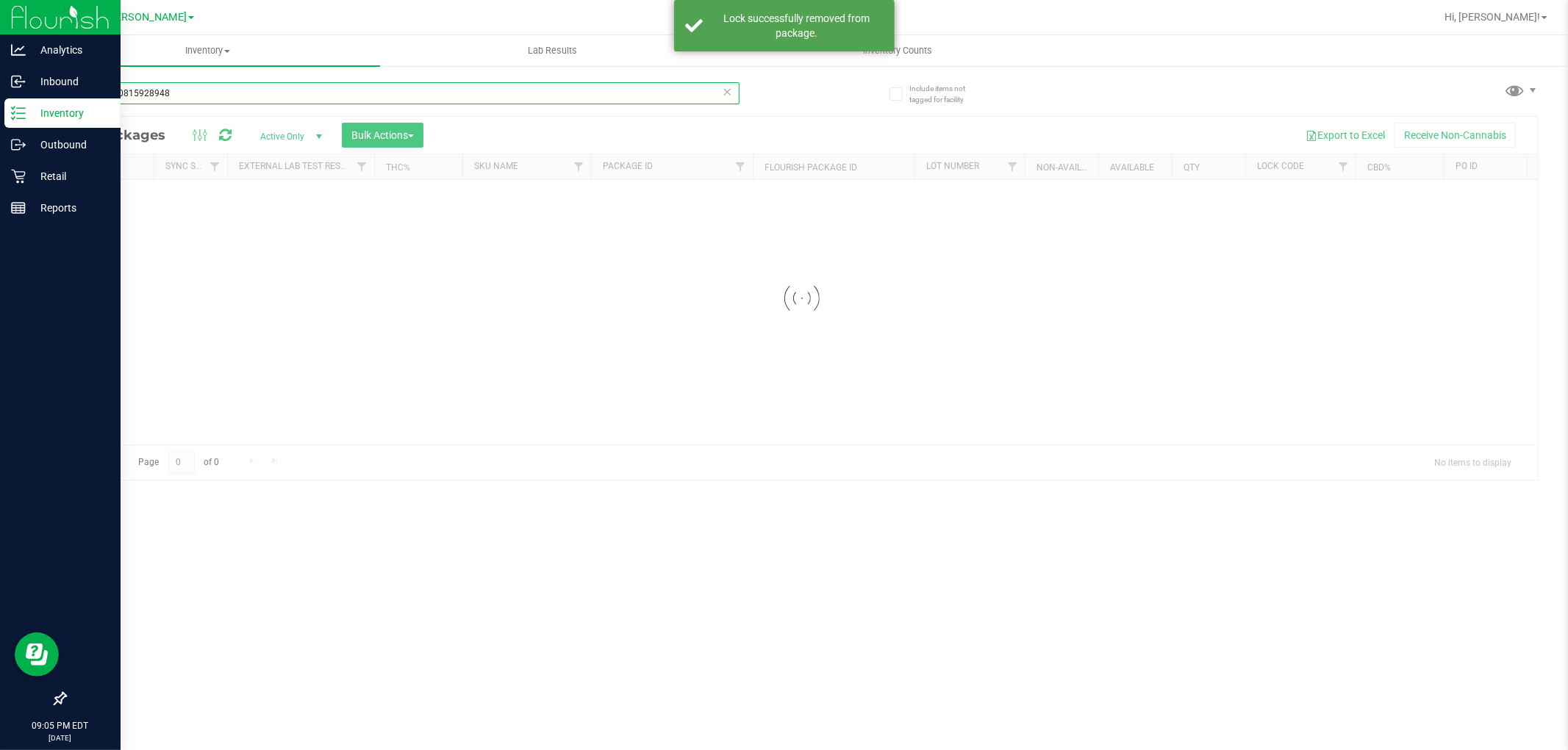
click at [299, 92] on input "2399630815928948" at bounding box center [401, 93] width 675 height 22
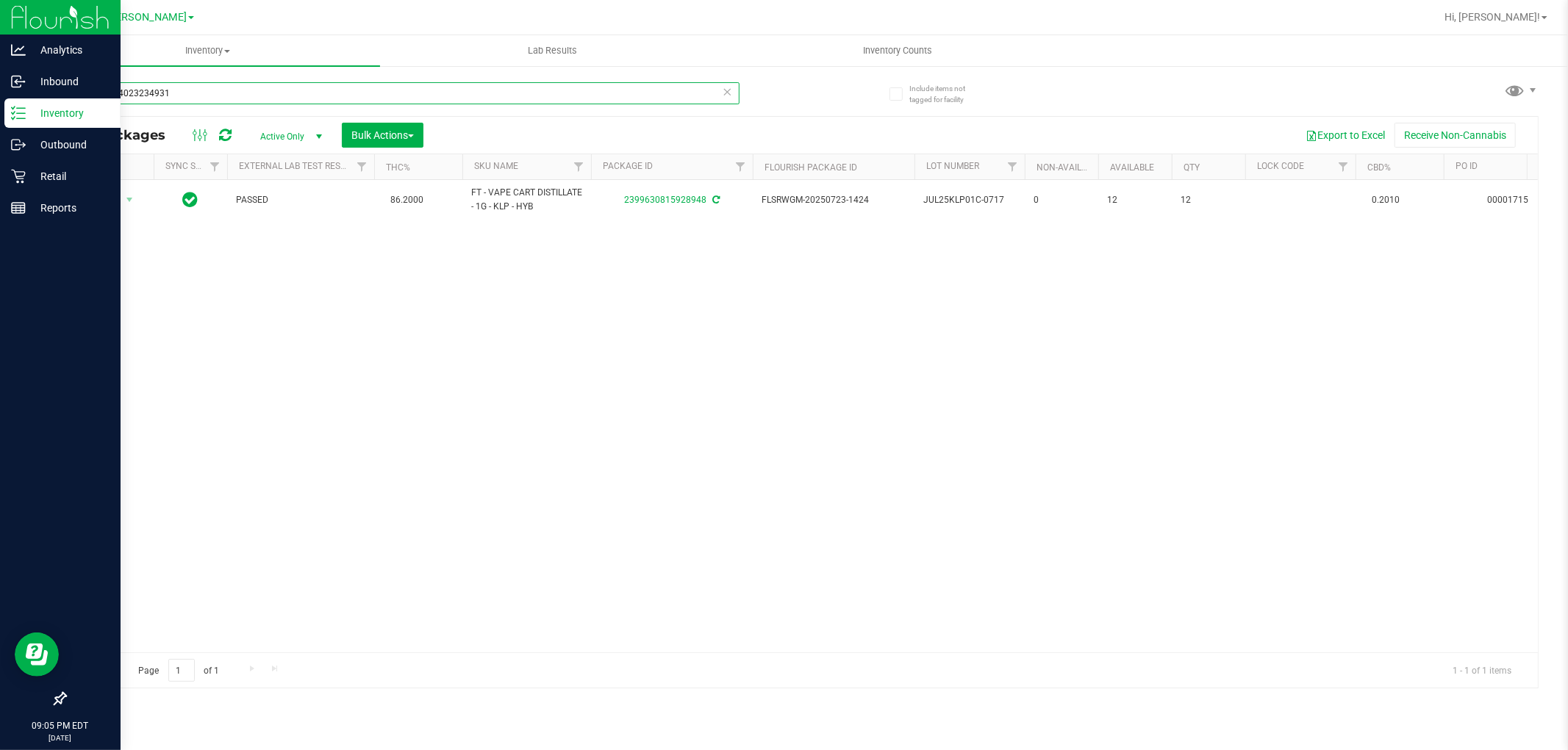
type input "8473054023234931"
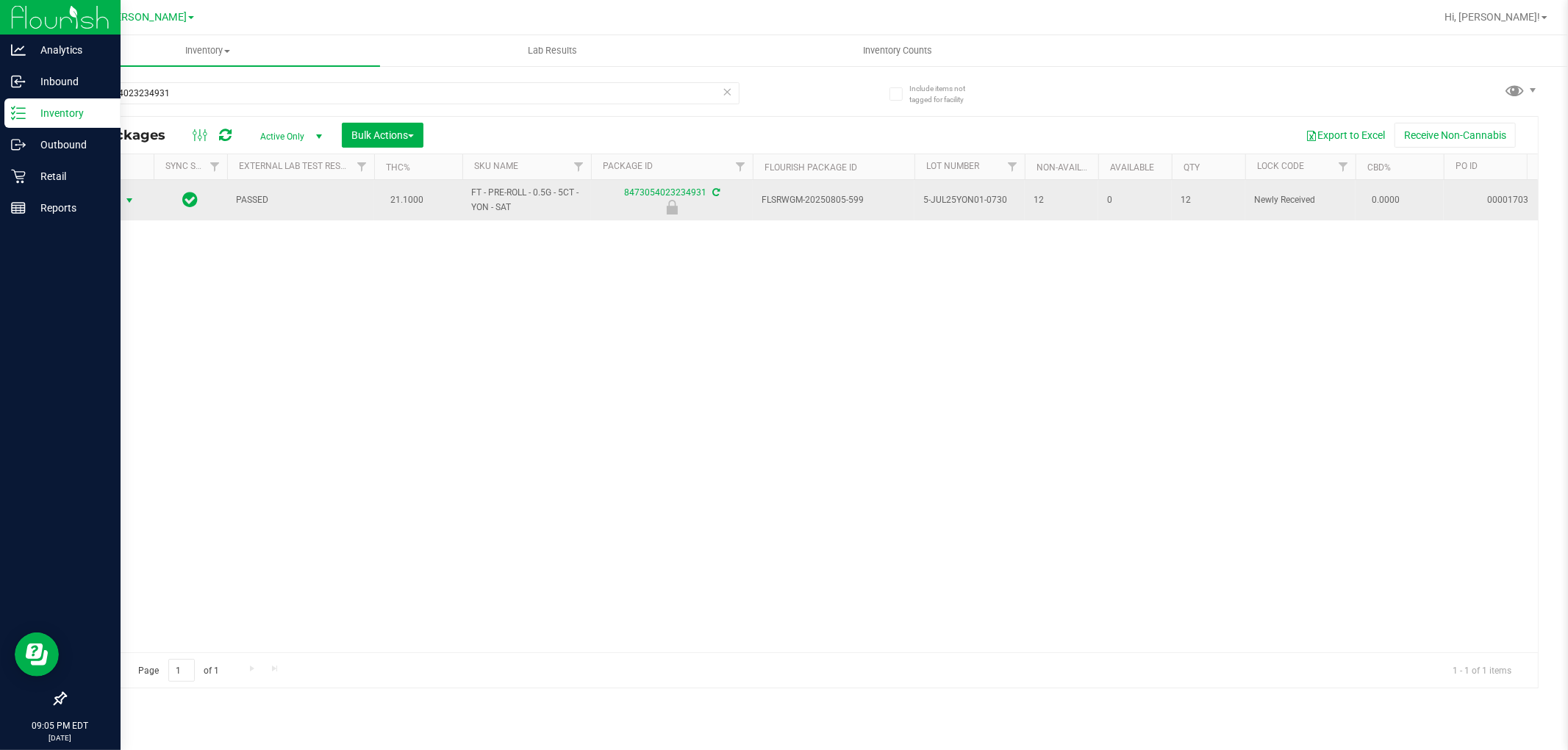
click at [114, 206] on span "Action" at bounding box center [100, 201] width 40 height 21
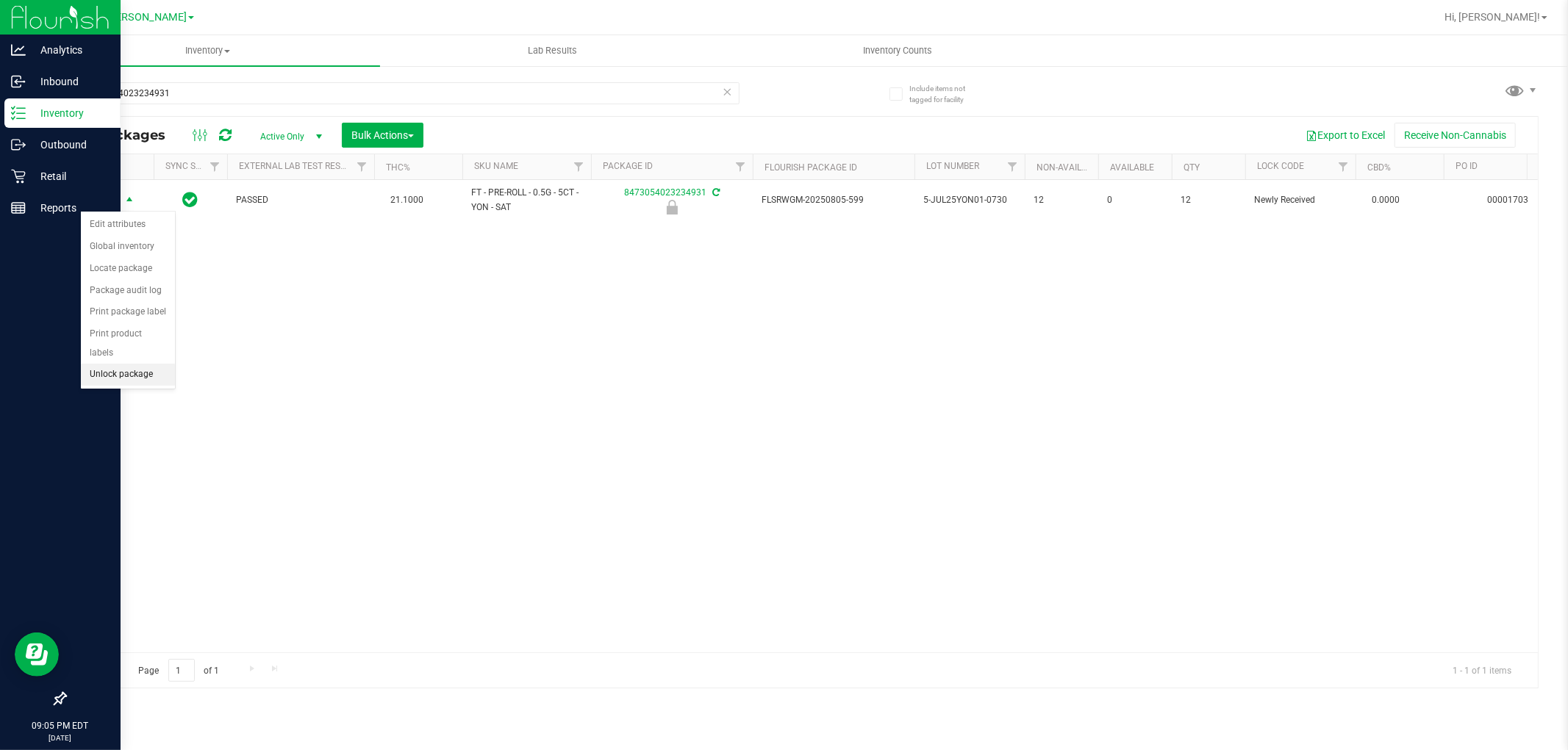
click at [114, 382] on li "Unlock package" at bounding box center [127, 375] width 94 height 22
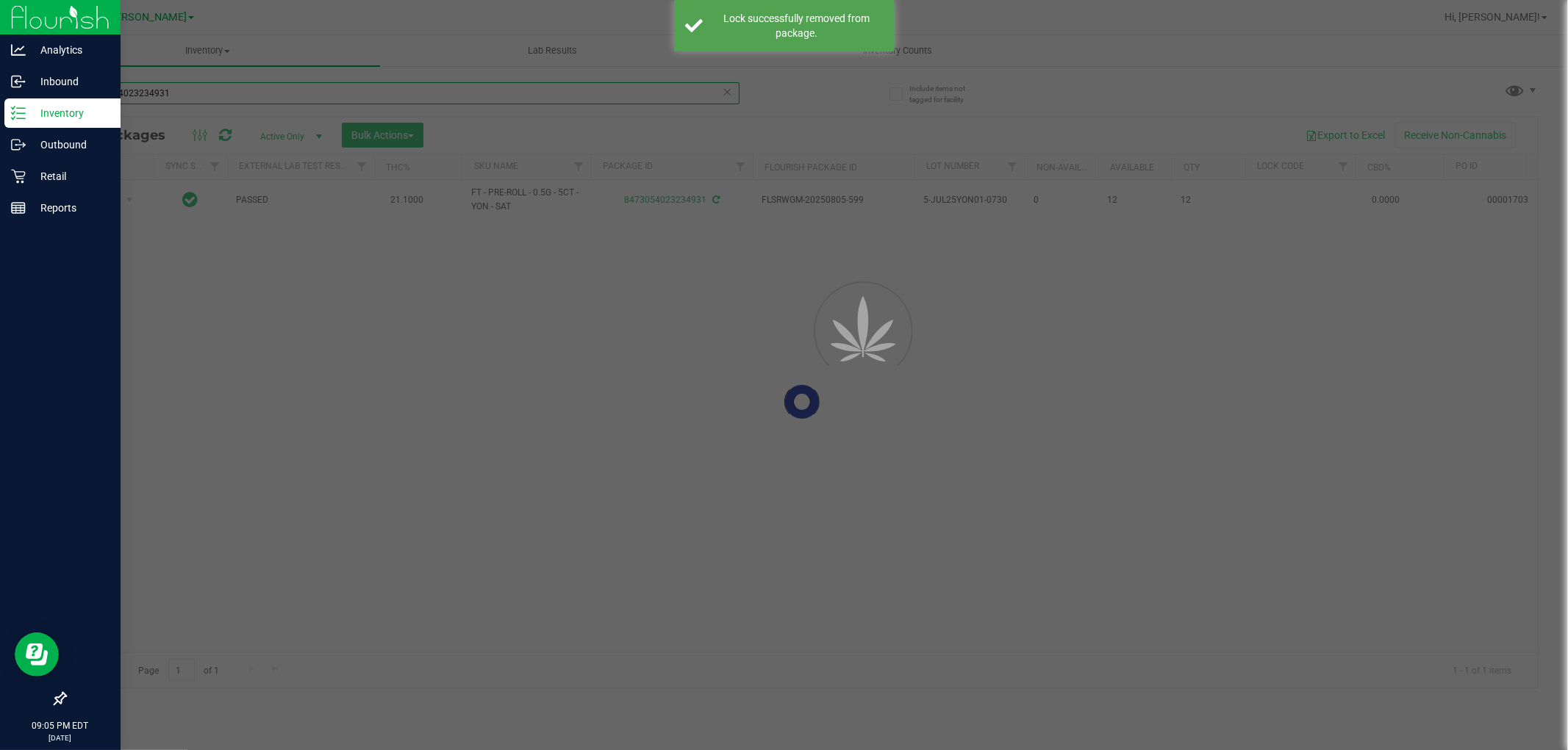
click at [209, 94] on input "8473054023234931" at bounding box center [401, 93] width 675 height 22
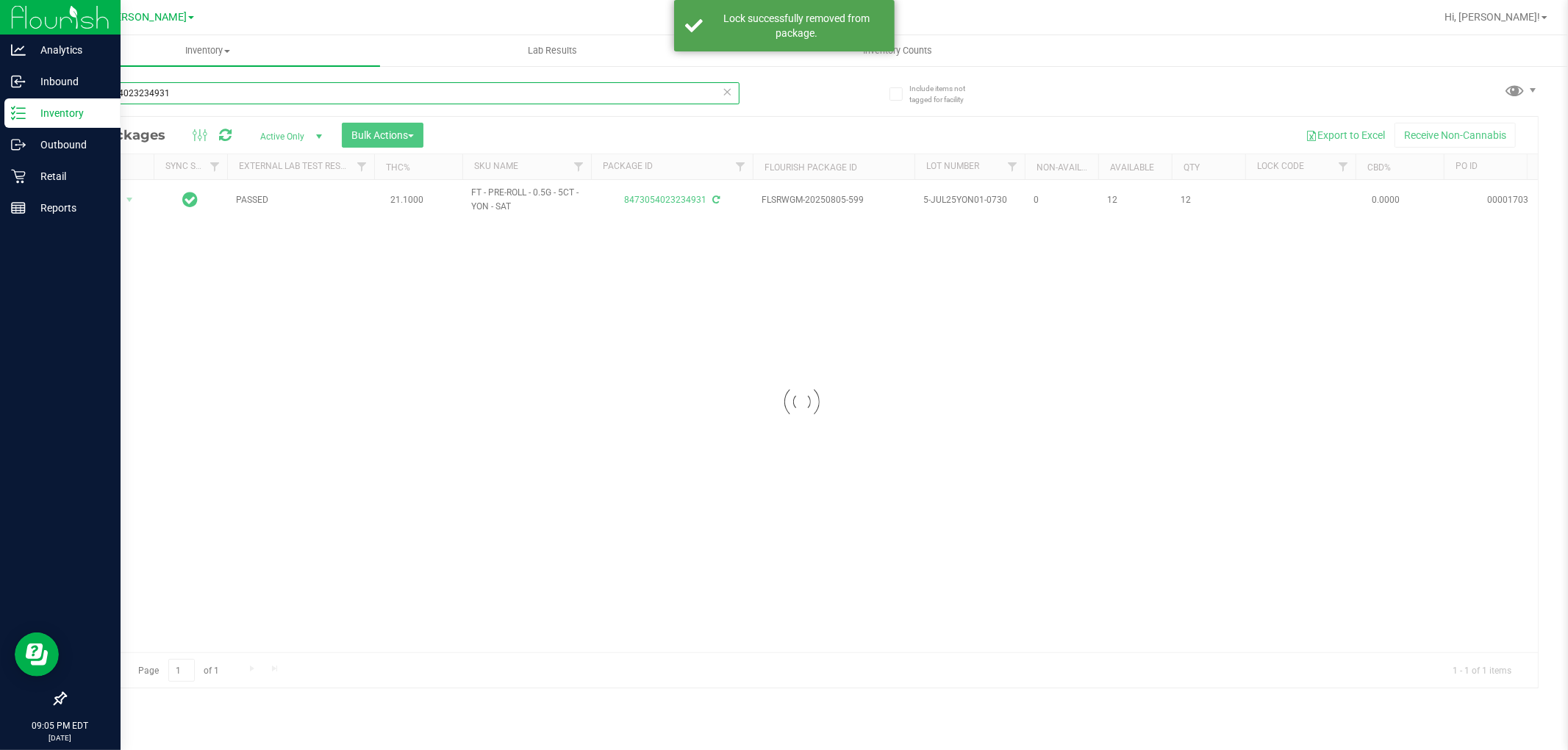
click at [209, 94] on input "8473054023234931" at bounding box center [401, 93] width 675 height 22
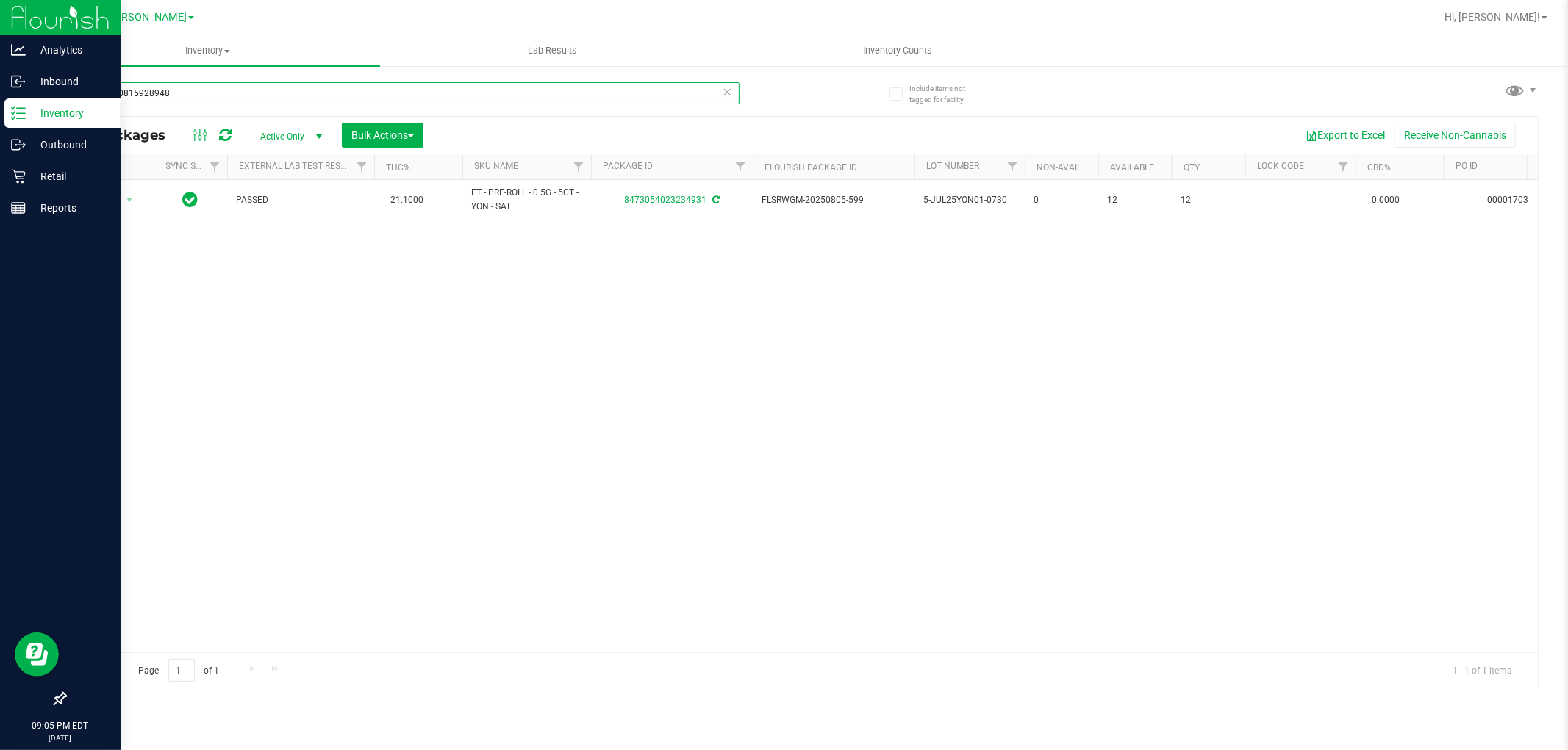
type input "2399630815928948"
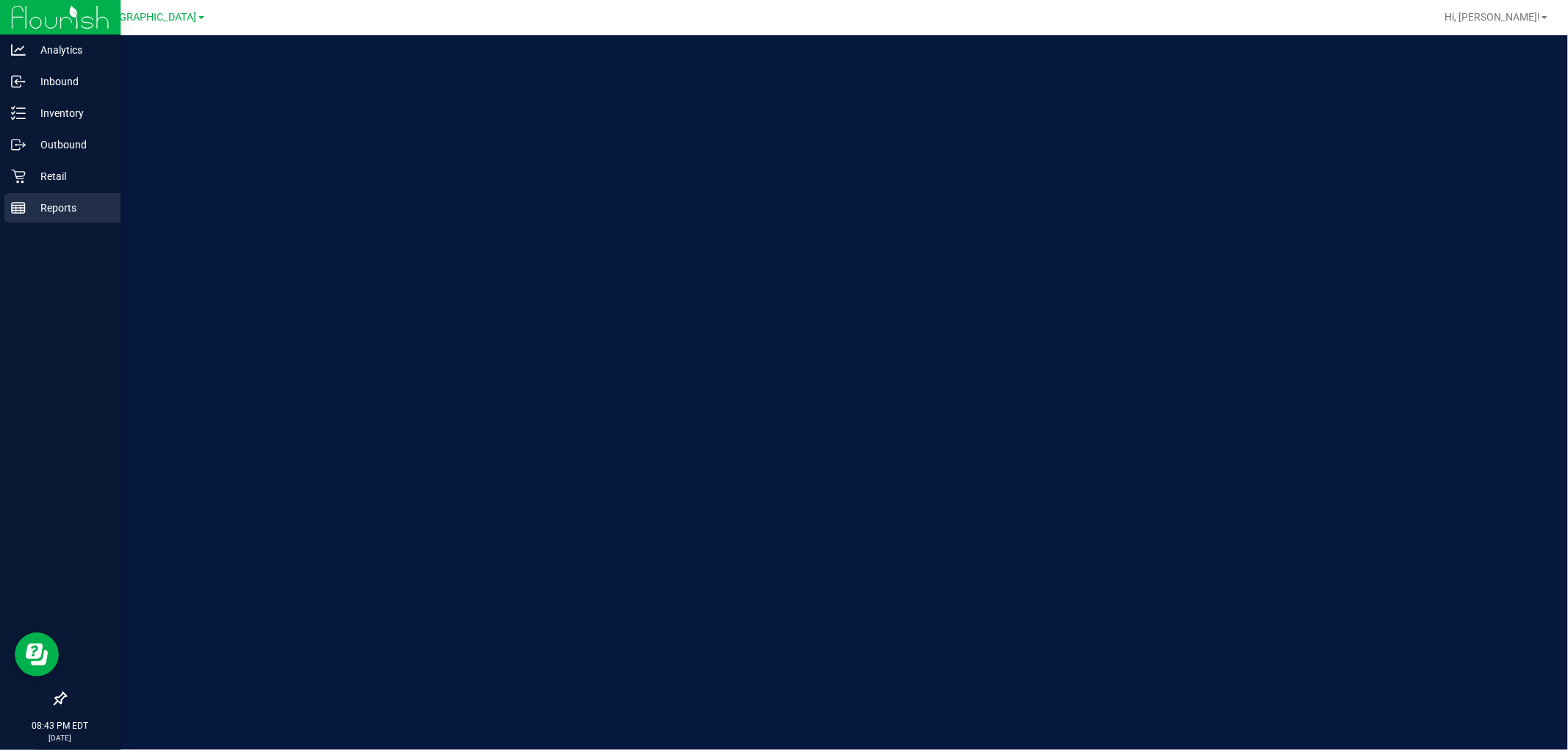
click at [21, 209] on line at bounding box center [21, 210] width 0 height 8
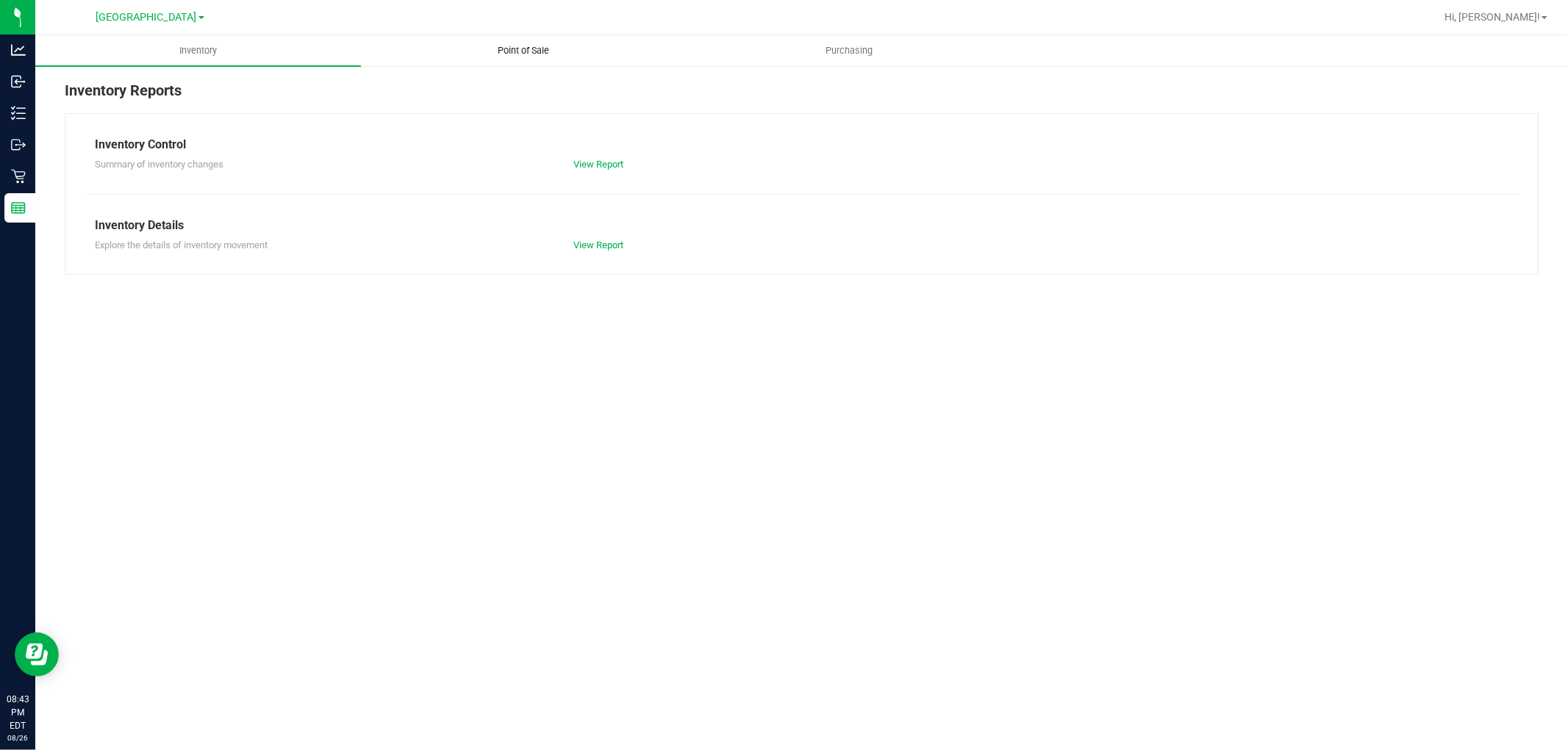
click at [531, 54] on span "Point of Sale" at bounding box center [524, 51] width 91 height 13
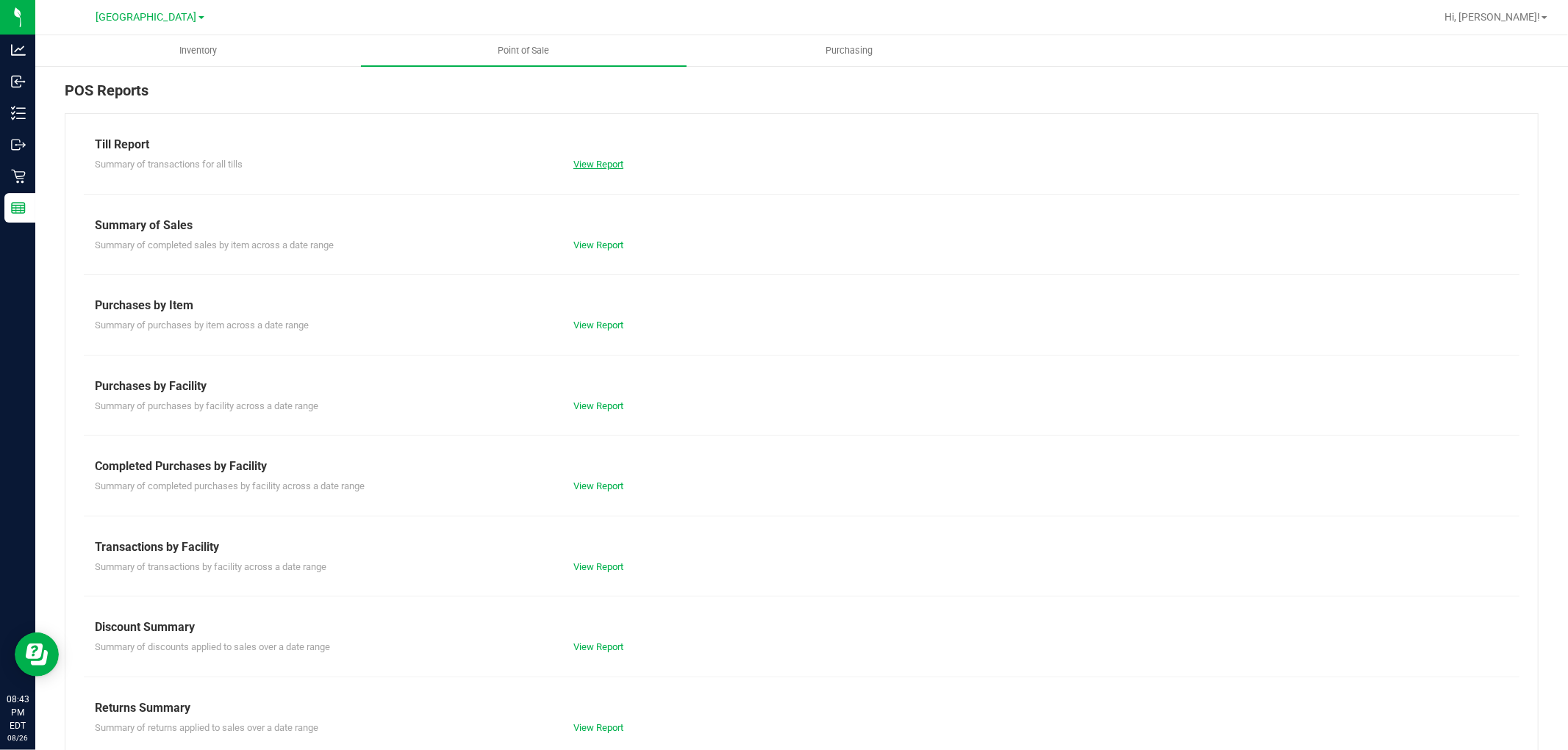
click at [585, 166] on link "View Report" at bounding box center [598, 165] width 50 height 11
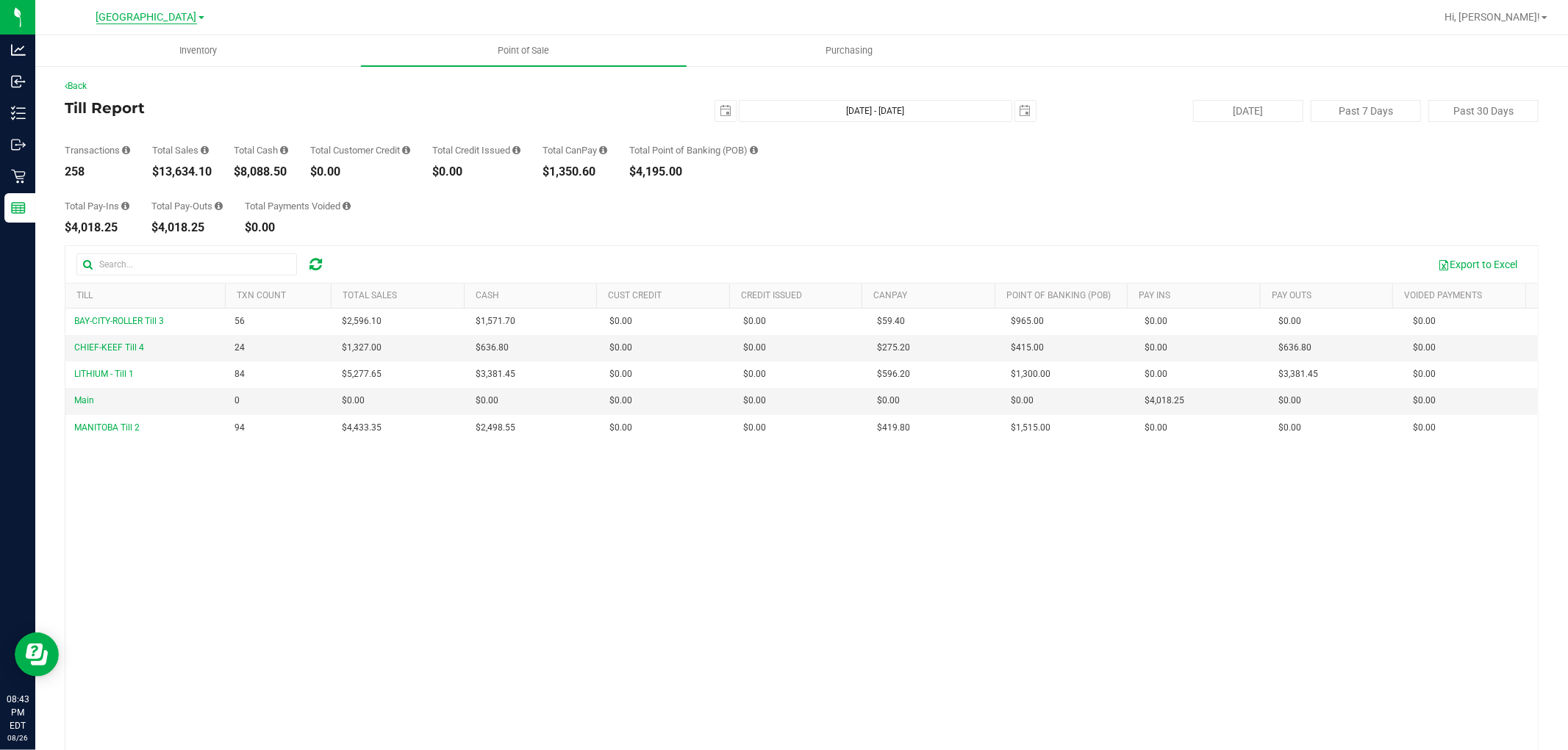
click at [167, 18] on span "[GEOGRAPHIC_DATA]" at bounding box center [147, 18] width 100 height 13
click at [145, 40] on ul "[PERSON_NAME][GEOGRAPHIC_DATA][PERSON_NAME][GEOGRAPHIC_DATA]" at bounding box center [150, 71] width 215 height 85
click at [165, 18] on span "[GEOGRAPHIC_DATA]" at bounding box center [147, 18] width 100 height 13
click at [135, 50] on link "[PERSON_NAME]" at bounding box center [150, 51] width 215 height 20
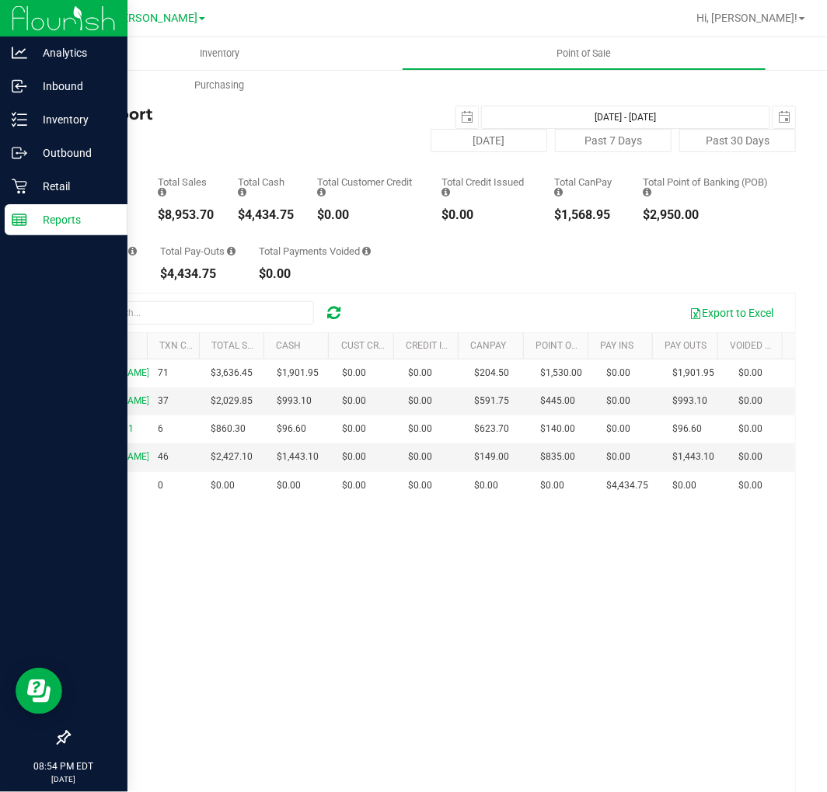
click at [13, 207] on div "Reports" at bounding box center [66, 219] width 123 height 31
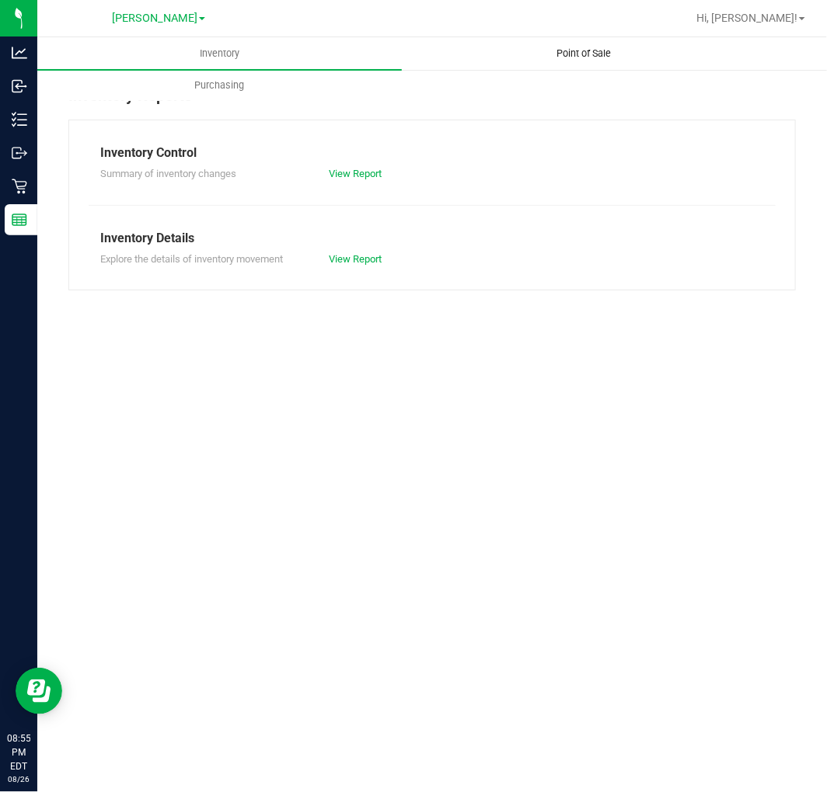
click at [569, 44] on uib-tab-heading "Point of Sale" at bounding box center [583, 53] width 363 height 31
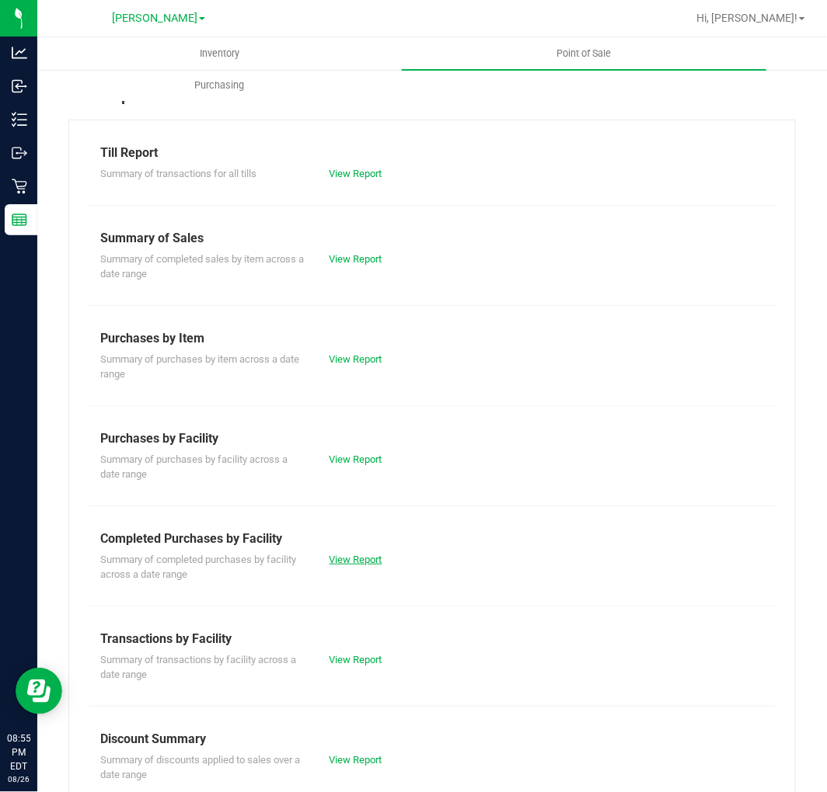
click at [346, 555] on link "View Report" at bounding box center [355, 560] width 53 height 12
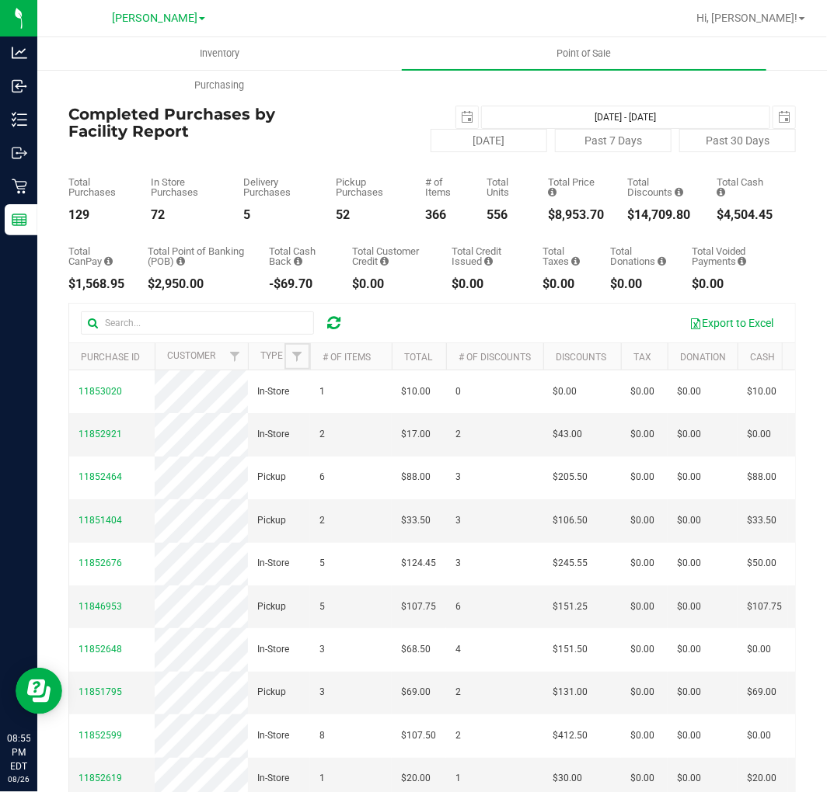
drag, startPoint x: 293, startPoint y: 366, endPoint x: 339, endPoint y: 344, distance: 51.4
click at [293, 363] on span "Filter" at bounding box center [297, 356] width 12 height 12
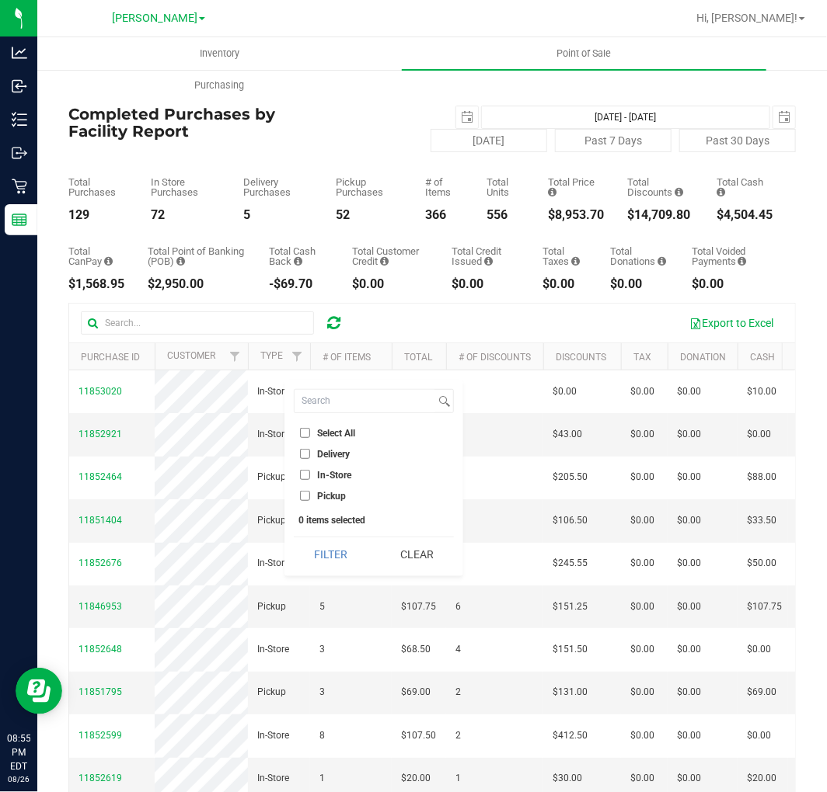
click at [326, 451] on span "Delivery" at bounding box center [333, 454] width 33 height 9
click at [310, 451] on input "Delivery" at bounding box center [305, 454] width 10 height 10
click at [389, 301] on div "Back Completed Purchases by Facility Report [DATE] [DATE] - [DATE] [DATE] [DATE…" at bounding box center [431, 497] width 727 height 827
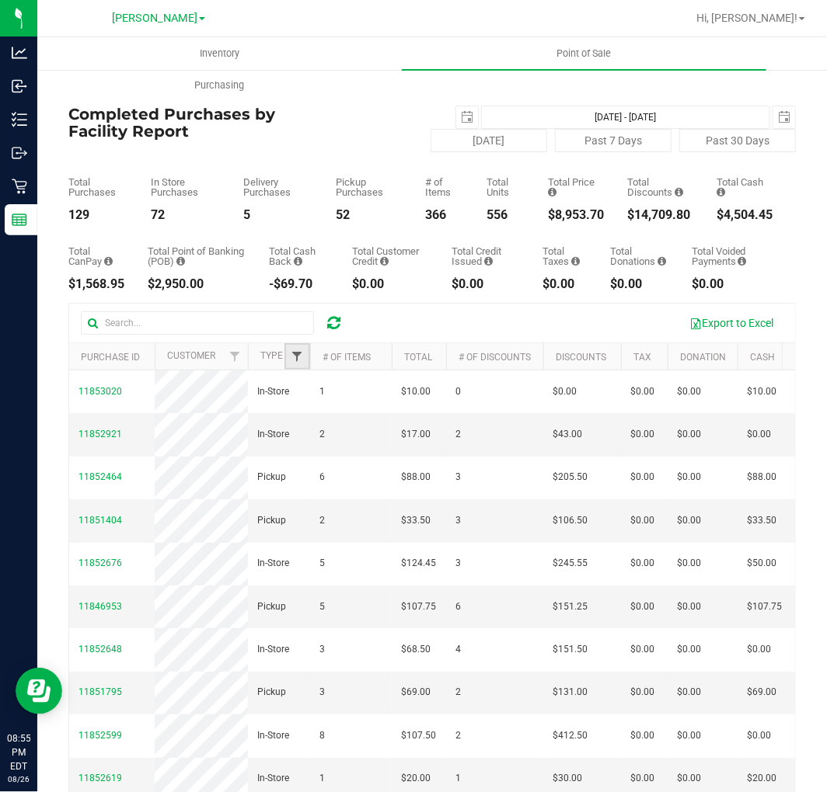
click at [292, 363] on span "Filter" at bounding box center [297, 356] width 12 height 12
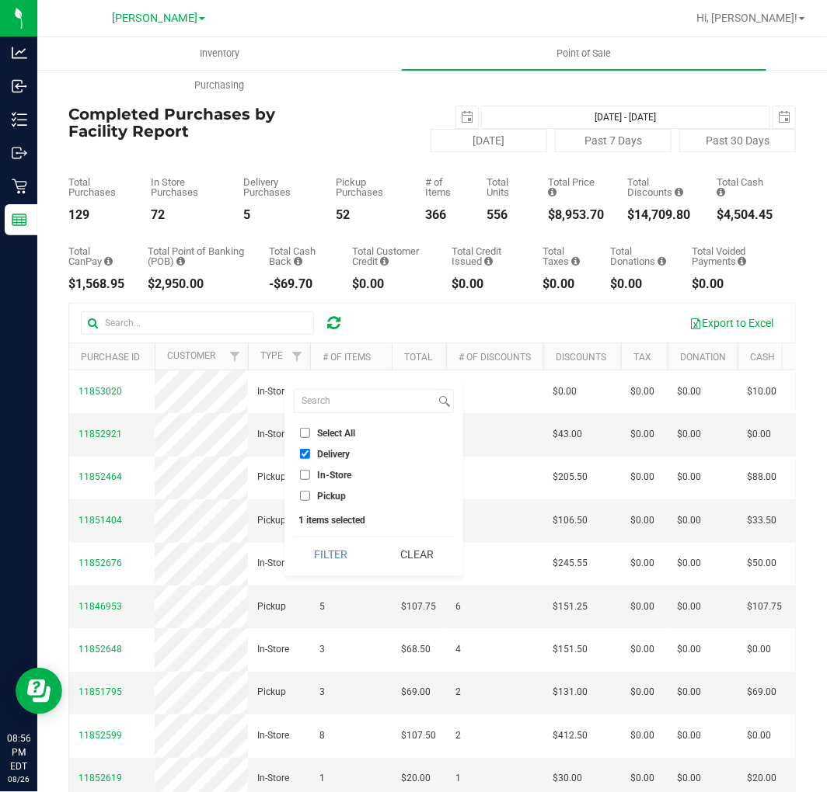
click at [335, 458] on span "Delivery" at bounding box center [333, 454] width 33 height 9
click at [310, 458] on input "Delivery" at bounding box center [305, 454] width 10 height 10
click at [335, 458] on span "Delivery" at bounding box center [333, 454] width 33 height 9
click at [310, 458] on input "Delivery" at bounding box center [305, 454] width 10 height 10
checkbox input "true"
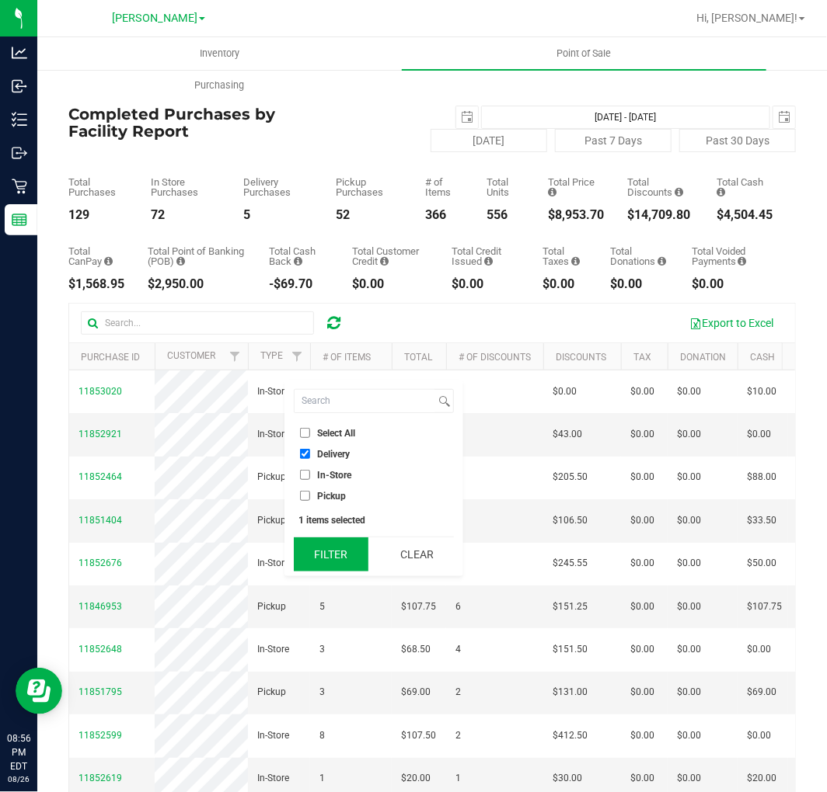
click at [327, 552] on button "Filter" at bounding box center [331, 555] width 75 height 34
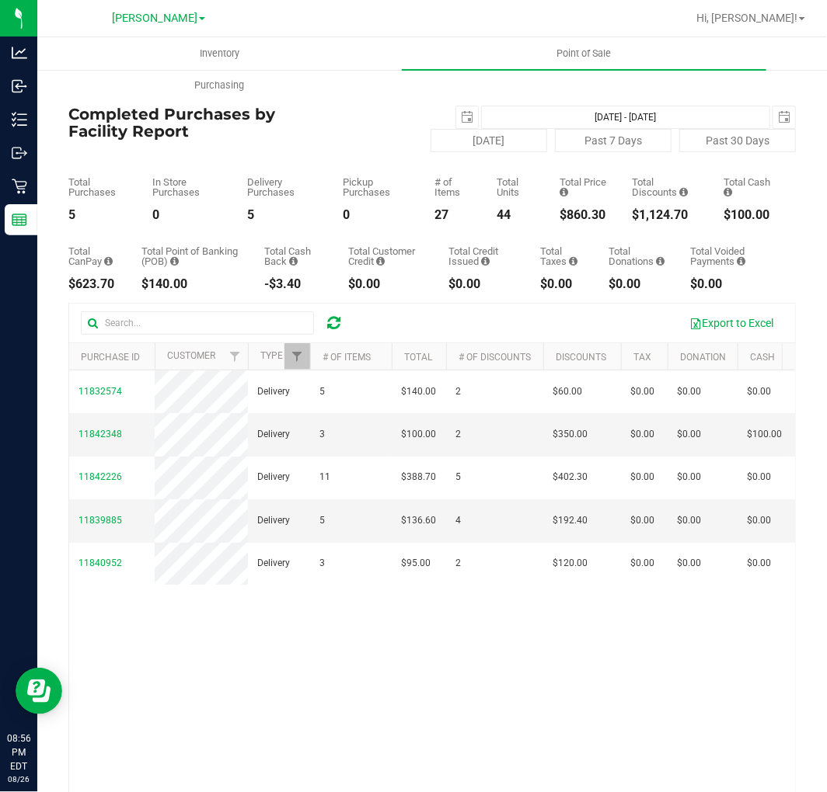
click at [451, 103] on div "Back Completed Purchases by Facility Report [DATE] [DATE] - [DATE] [DATE] [DATE…" at bounding box center [431, 497] width 727 height 827
click at [456, 115] on span "select" at bounding box center [467, 117] width 22 height 22
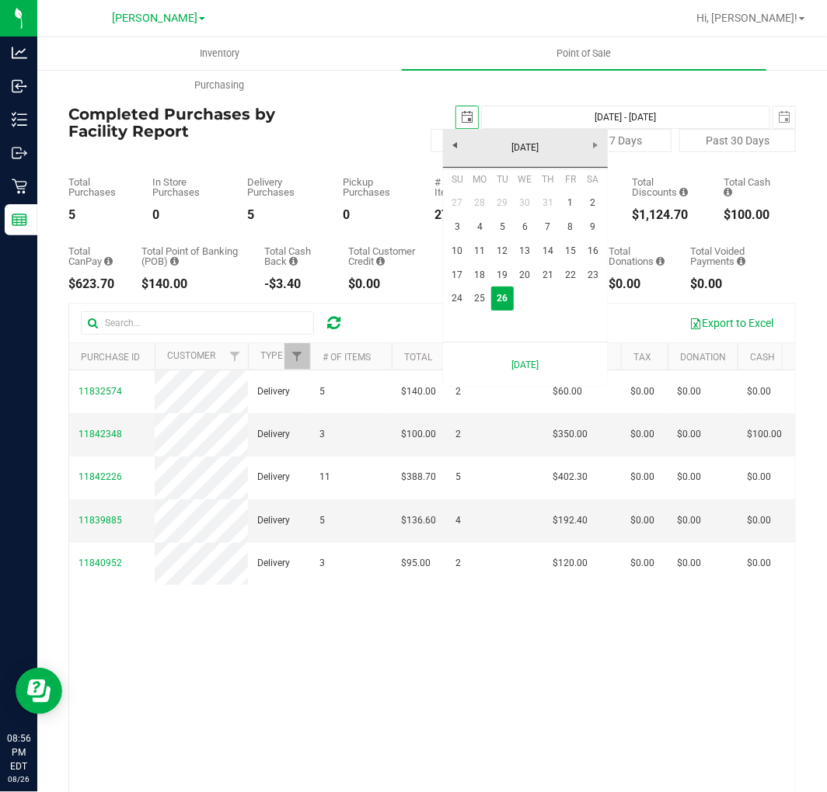
scroll to position [0, 39]
click at [463, 296] on link "24" at bounding box center [457, 299] width 23 height 24
type input "[DATE]"
type input "[DATE] - [DATE]"
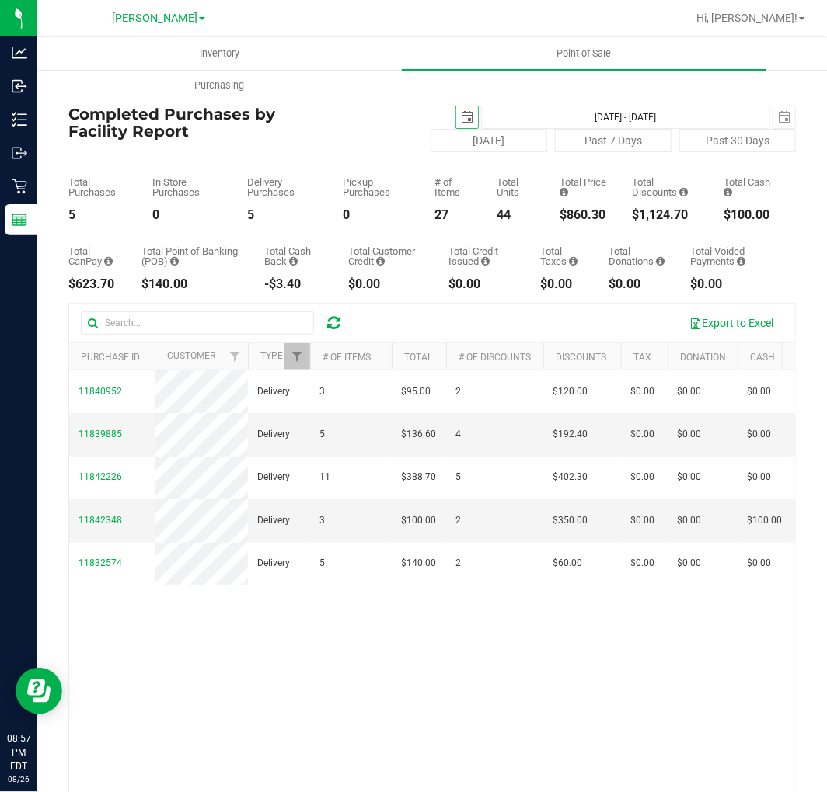
click at [331, 106] on div "[DATE] [DATE] - [DATE] [DATE]" at bounding box center [553, 117] width 508 height 23
click at [294, 346] on link "Filter" at bounding box center [297, 356] width 26 height 26
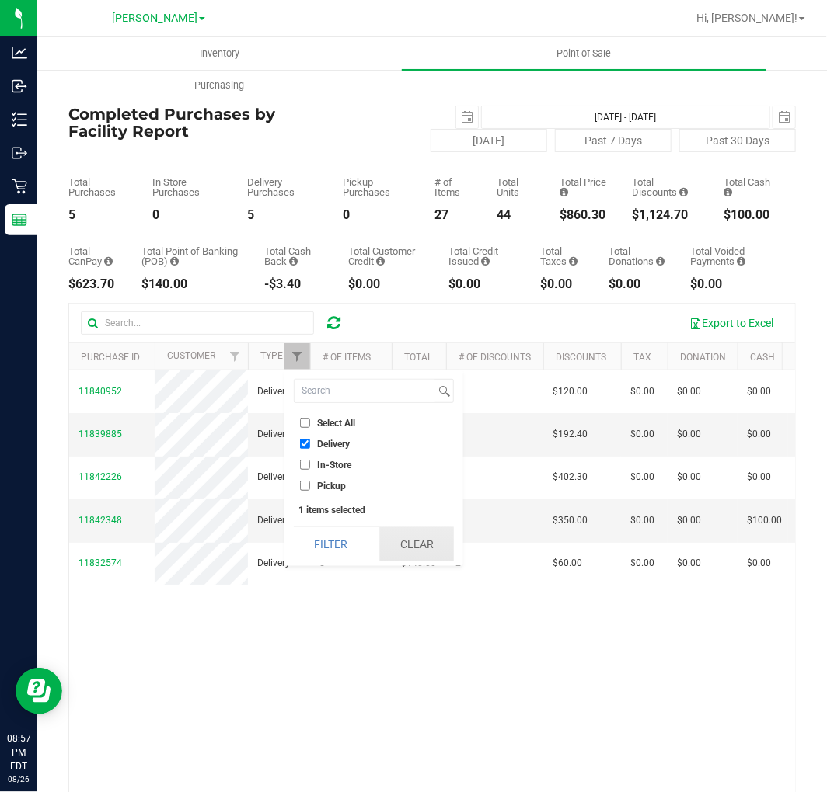
click at [402, 531] on button "Clear" at bounding box center [416, 544] width 75 height 34
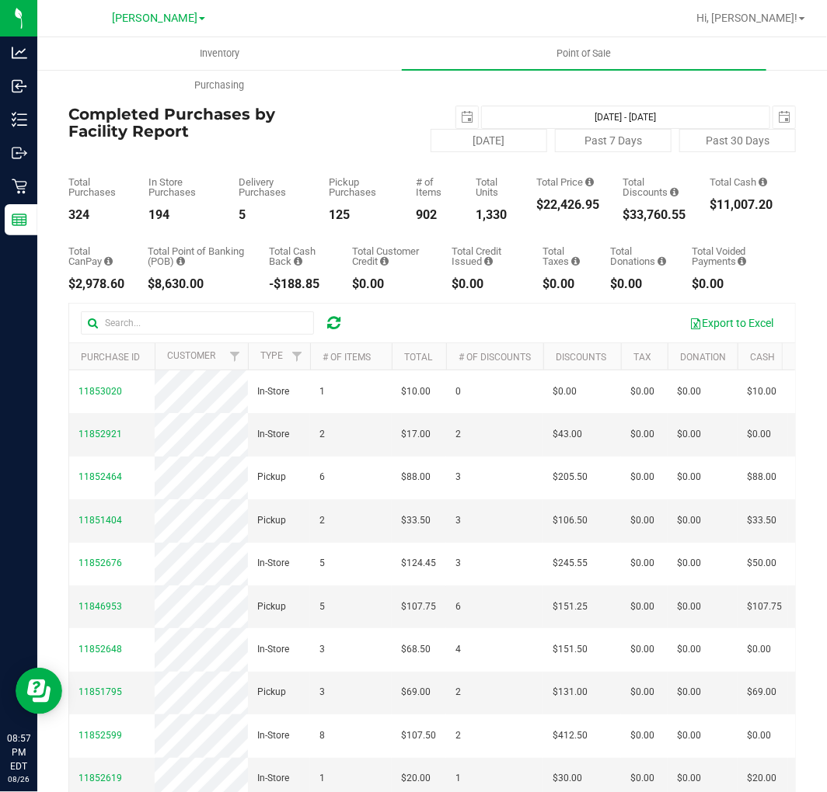
click at [439, 118] on div "[DATE] [DATE] - [DATE] [DATE]" at bounding box center [553, 117] width 508 height 23
click at [465, 113] on span "[DATE]" at bounding box center [466, 117] width 23 height 23
click at [456, 119] on span "select" at bounding box center [467, 117] width 22 height 22
click at [461, 115] on span "select" at bounding box center [467, 117] width 12 height 12
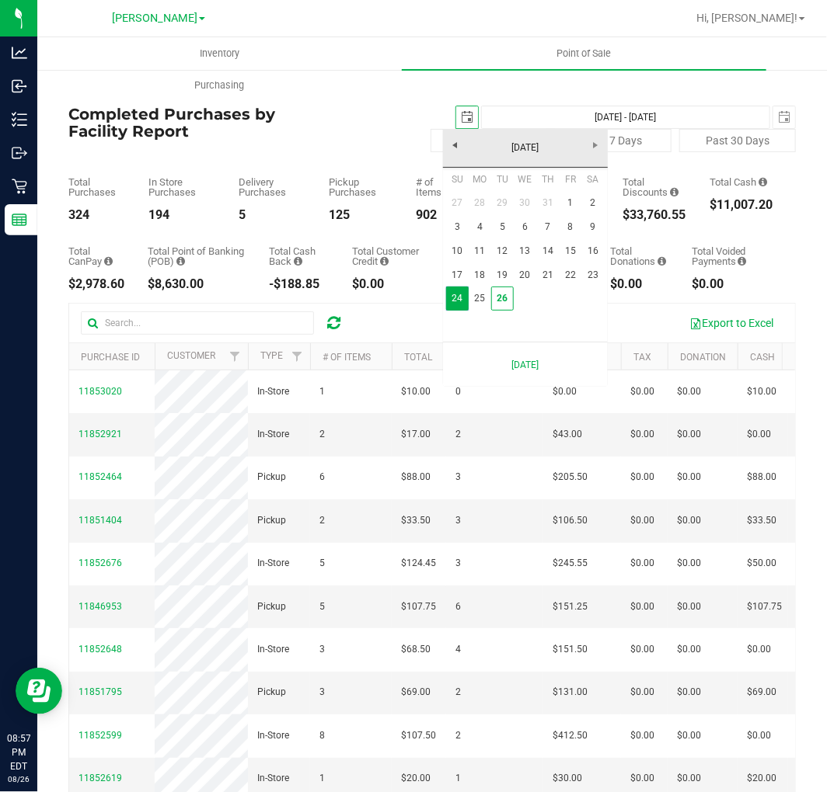
scroll to position [0, 39]
click at [566, 200] on link "1" at bounding box center [570, 203] width 23 height 24
type input "[DATE]"
type input "[DATE] - [DATE]"
